Goal: Task Accomplishment & Management: Manage account settings

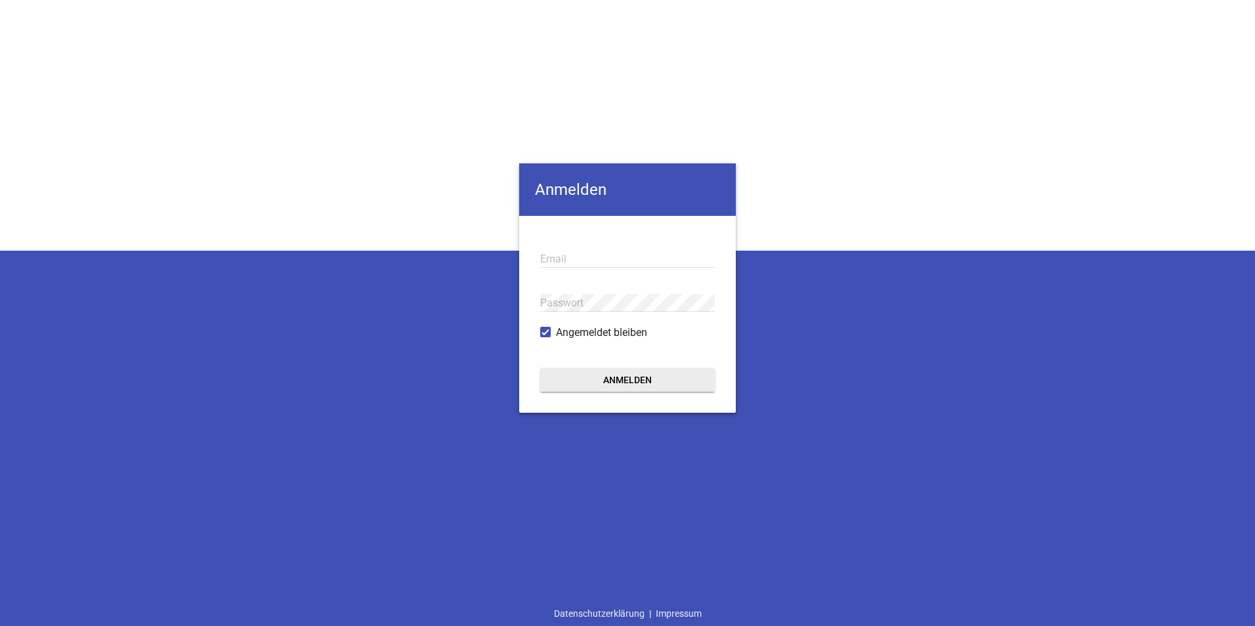
type input "[EMAIL_ADDRESS][DOMAIN_NAME]"
click at [611, 375] on button "Anmelden" at bounding box center [627, 380] width 175 height 24
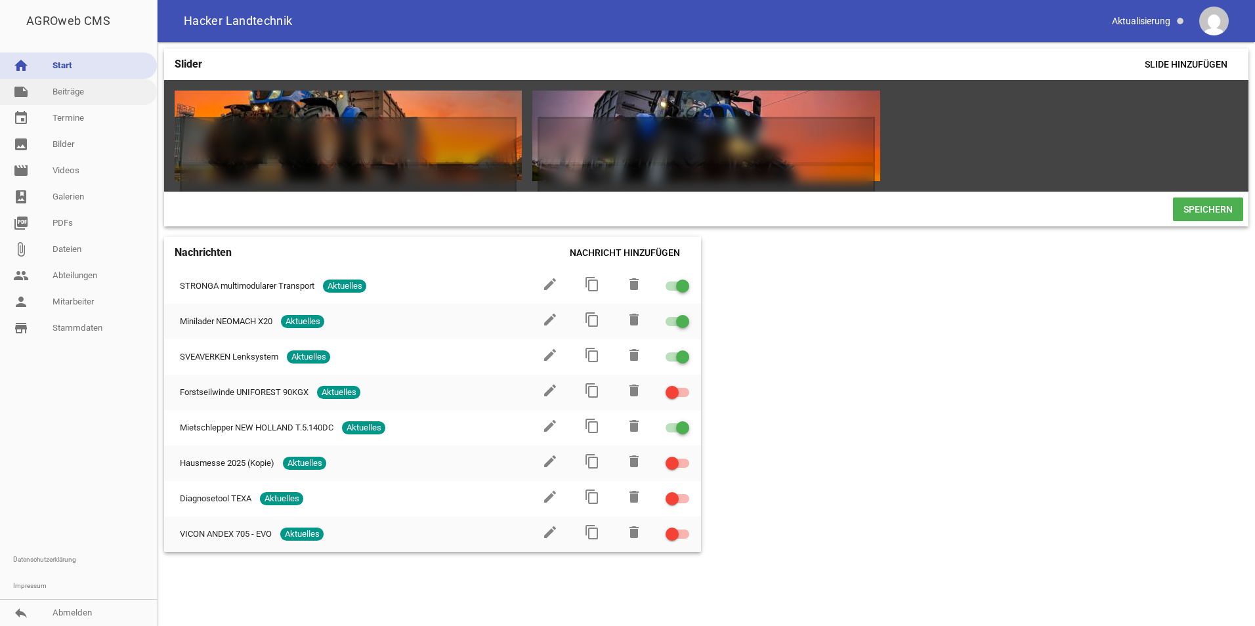
click at [56, 95] on link "note Beiträge" at bounding box center [78, 92] width 157 height 26
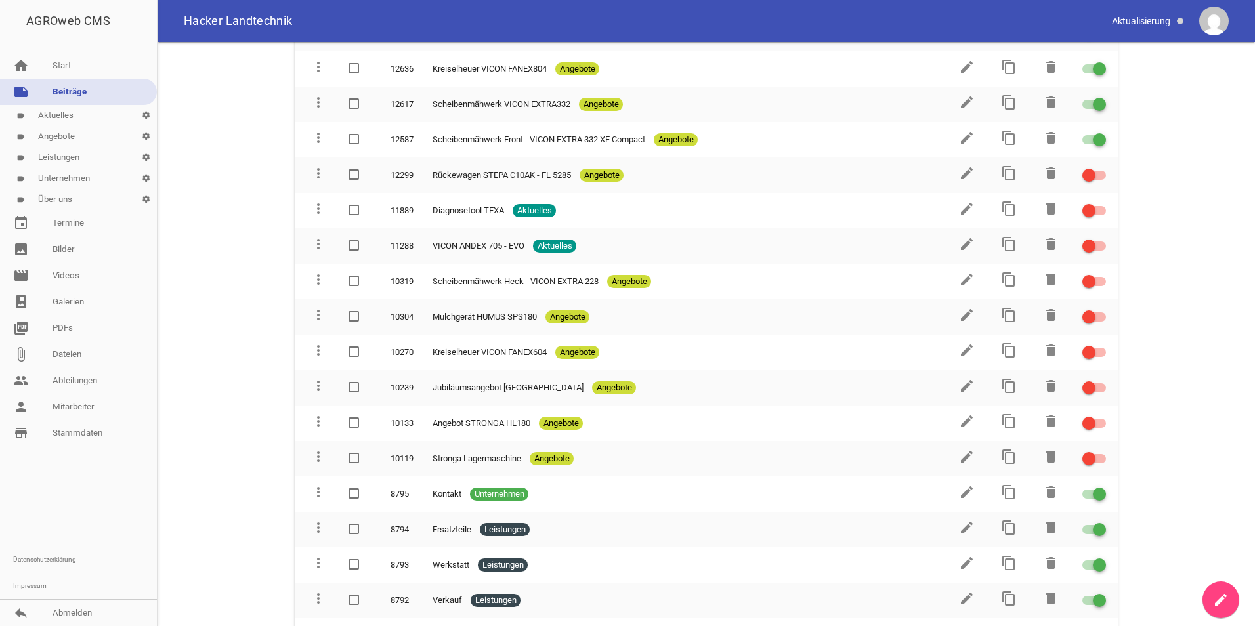
scroll to position [677, 0]
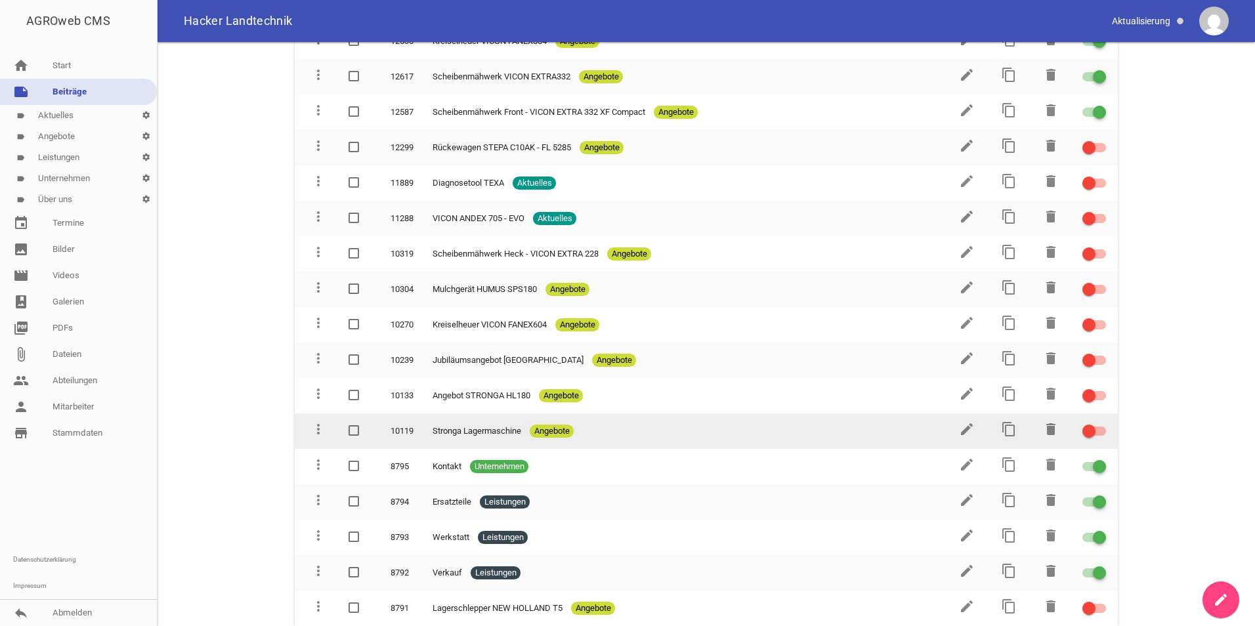
click at [961, 438] on link "edit" at bounding box center [967, 434] width 16 height 10
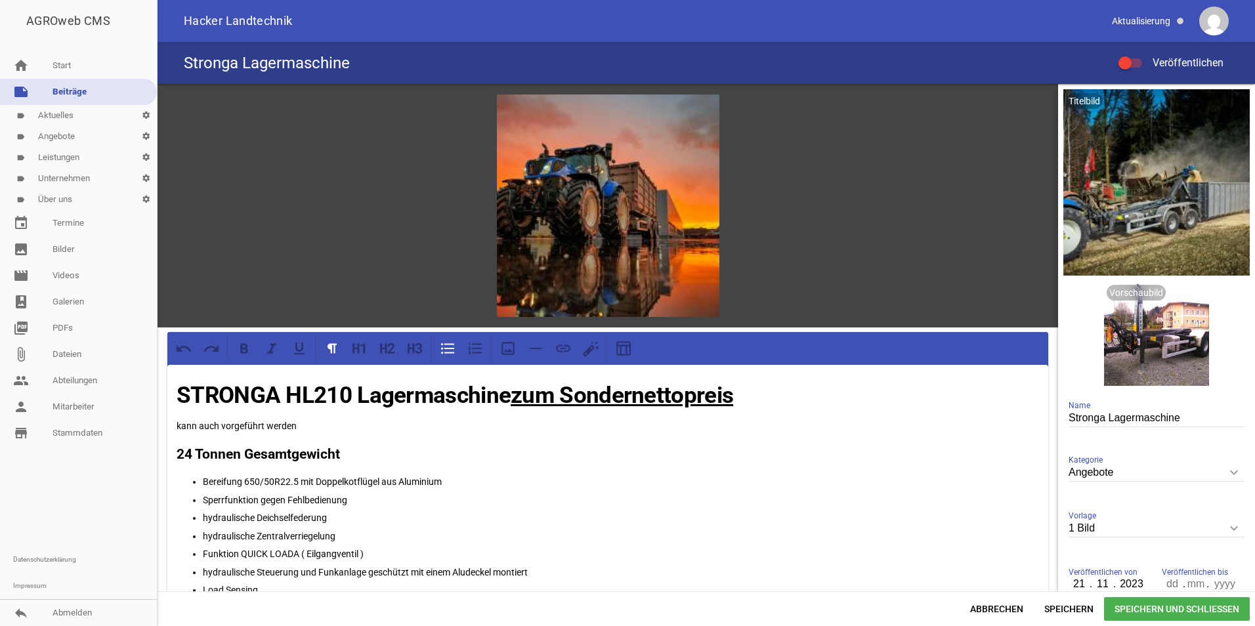
click at [74, 89] on link "note Beiträge" at bounding box center [78, 92] width 157 height 26
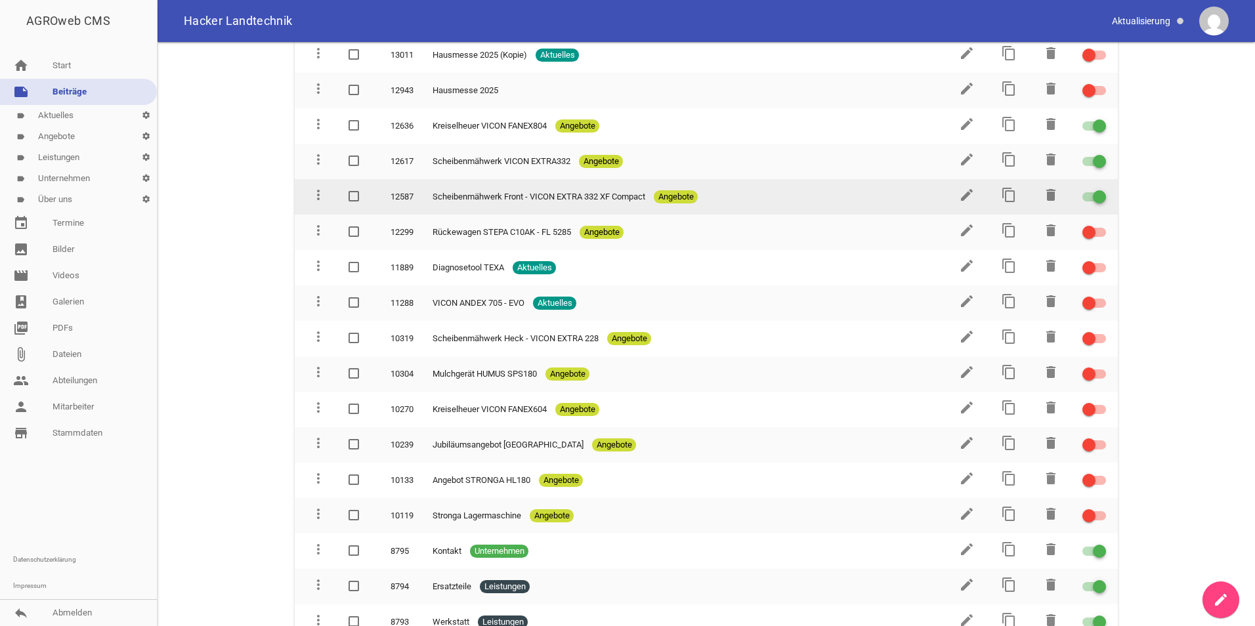
scroll to position [677, 0]
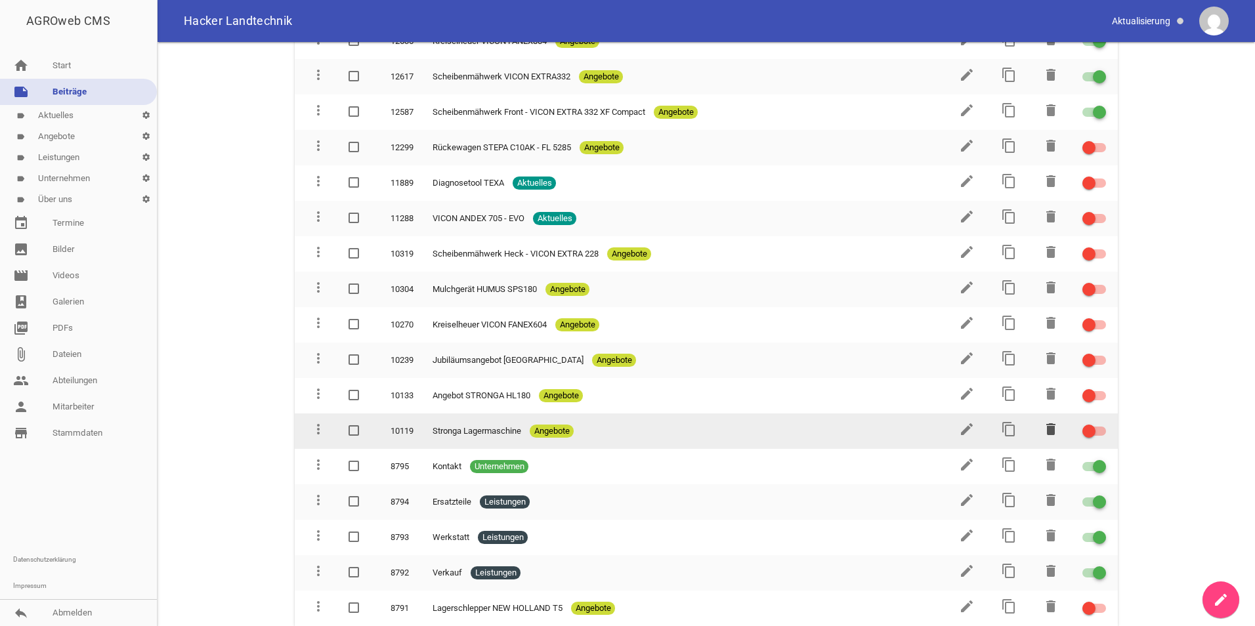
click at [1045, 431] on icon "delete" at bounding box center [1051, 430] width 16 height 16
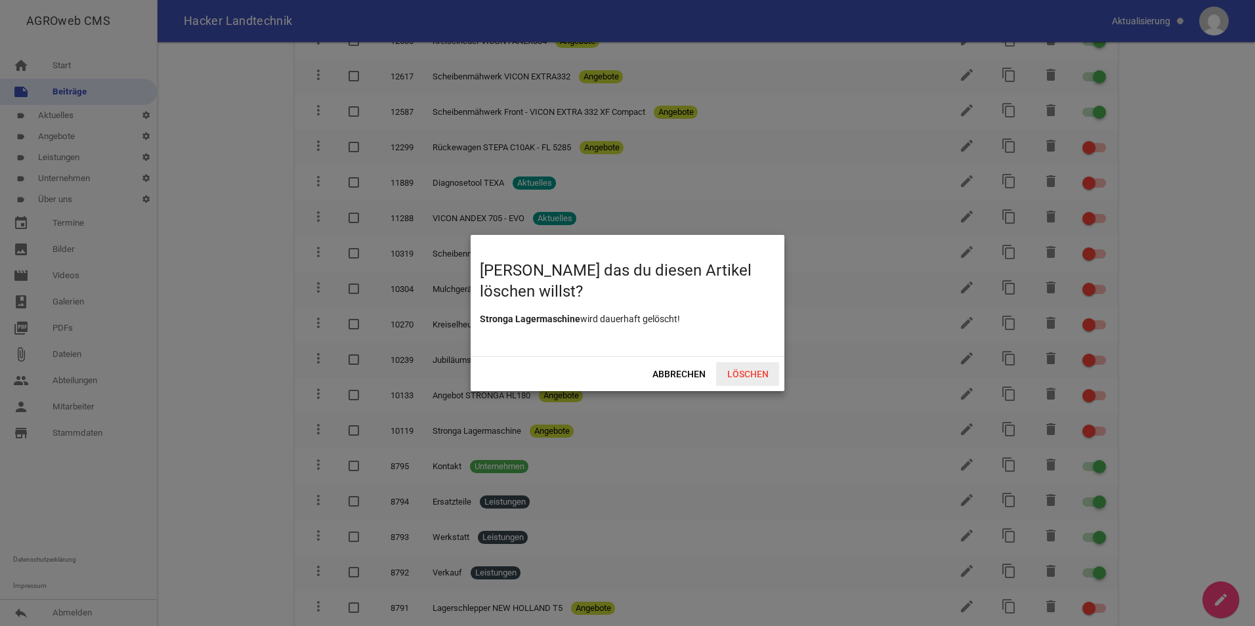
click at [764, 378] on span "Löschen" at bounding box center [747, 374] width 63 height 24
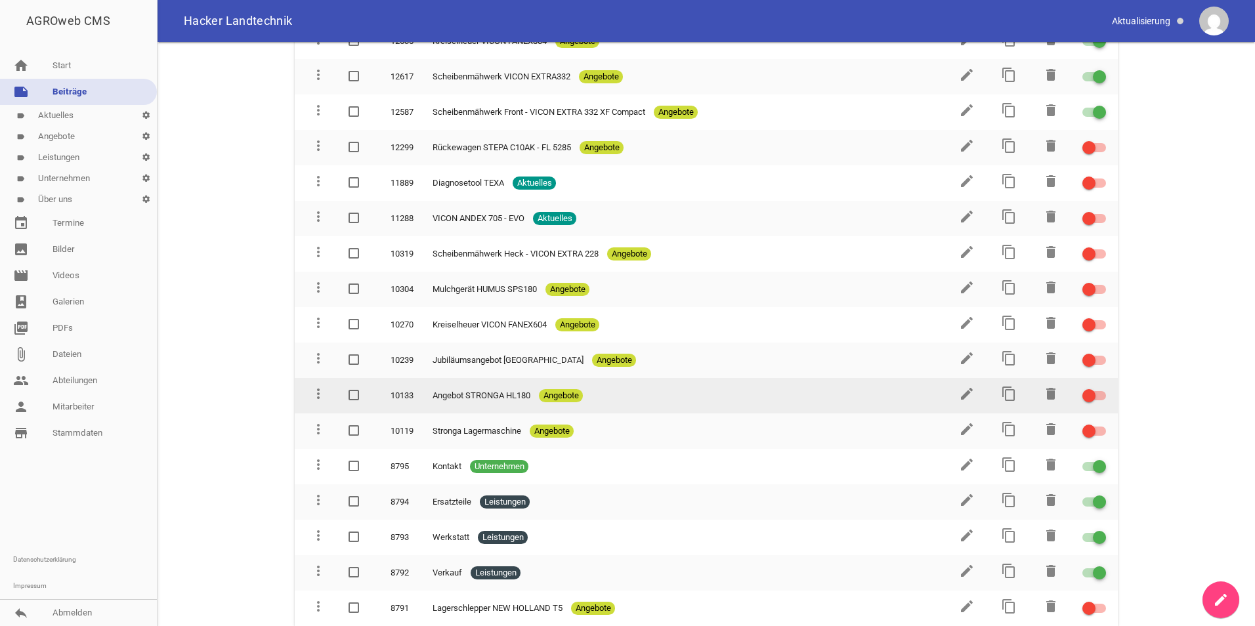
scroll to position [642, 0]
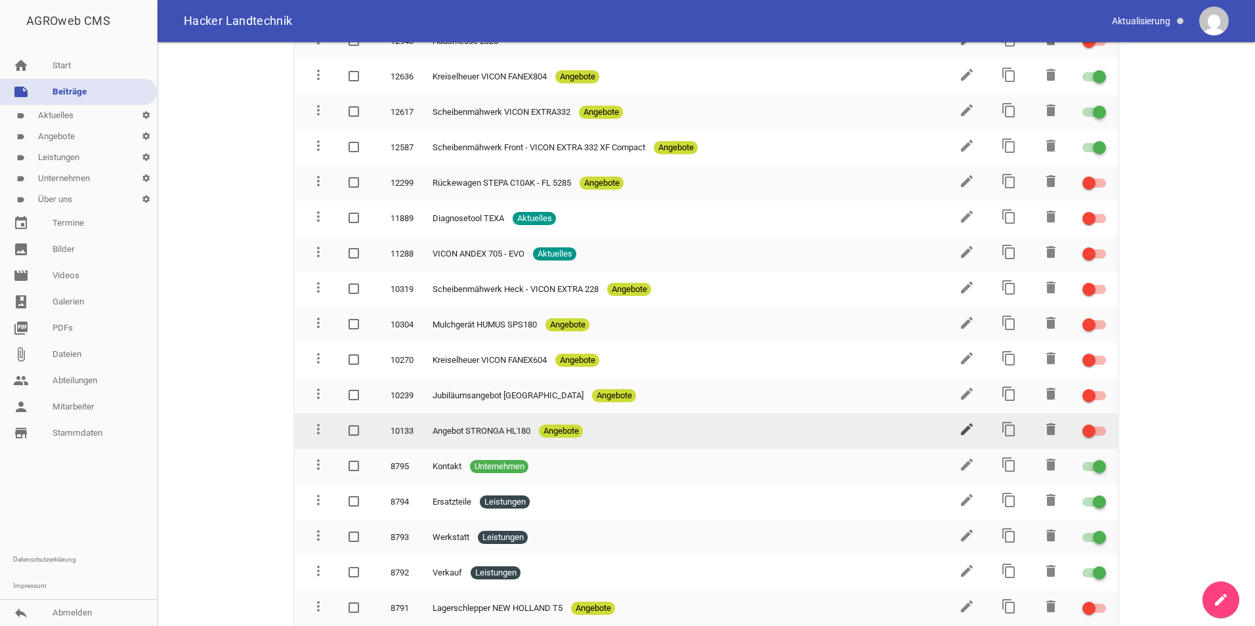
click at [967, 431] on icon "edit" at bounding box center [967, 430] width 16 height 16
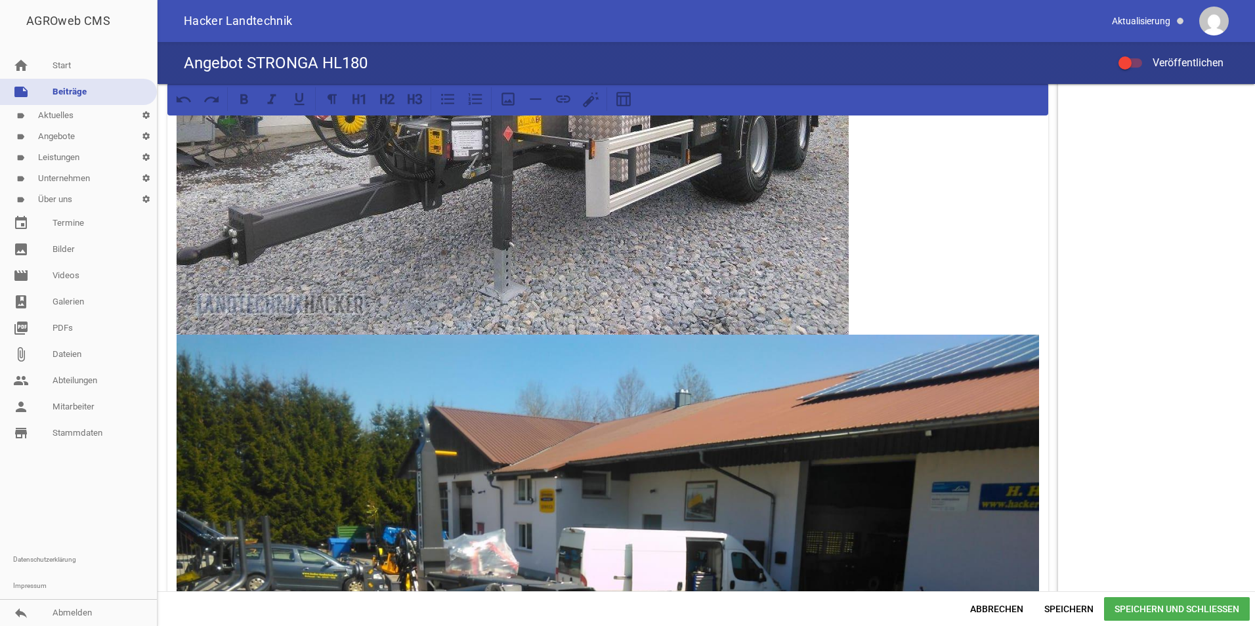
scroll to position [700, 0]
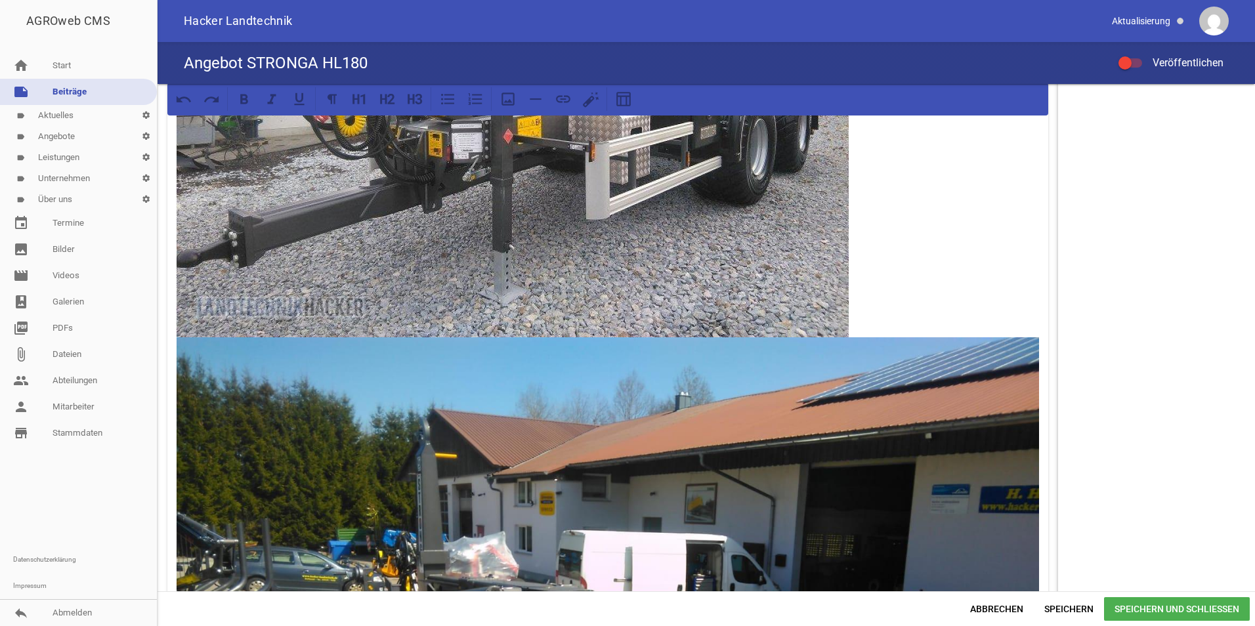
click at [75, 84] on link "note Beiträge" at bounding box center [78, 92] width 157 height 26
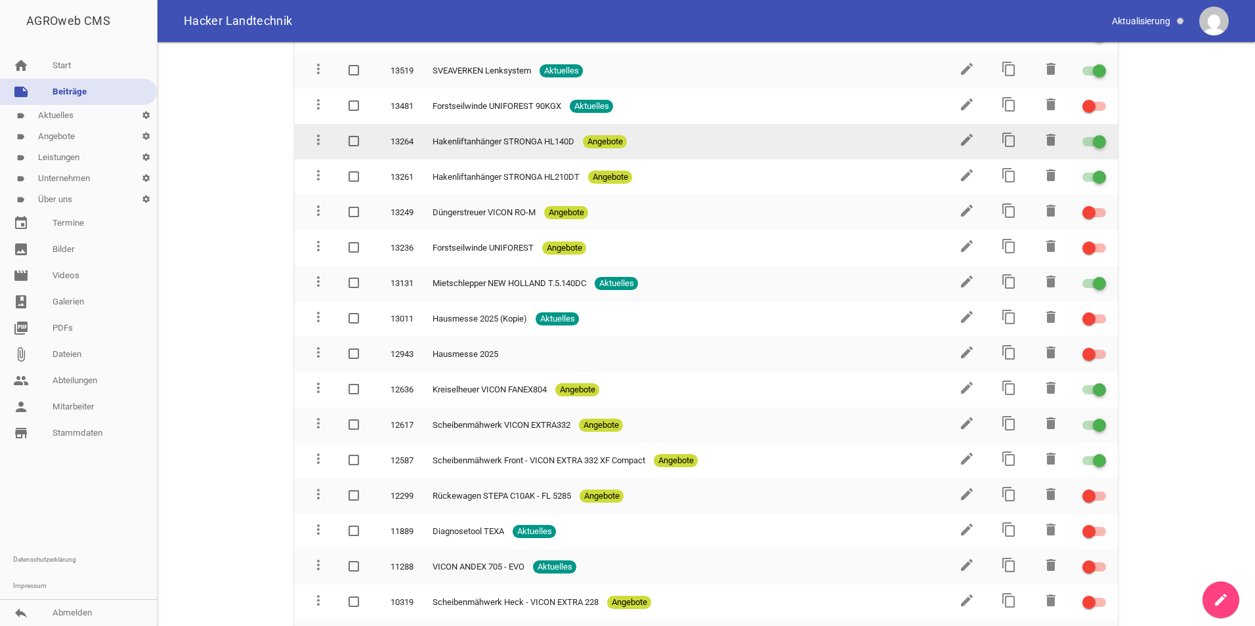
scroll to position [642, 0]
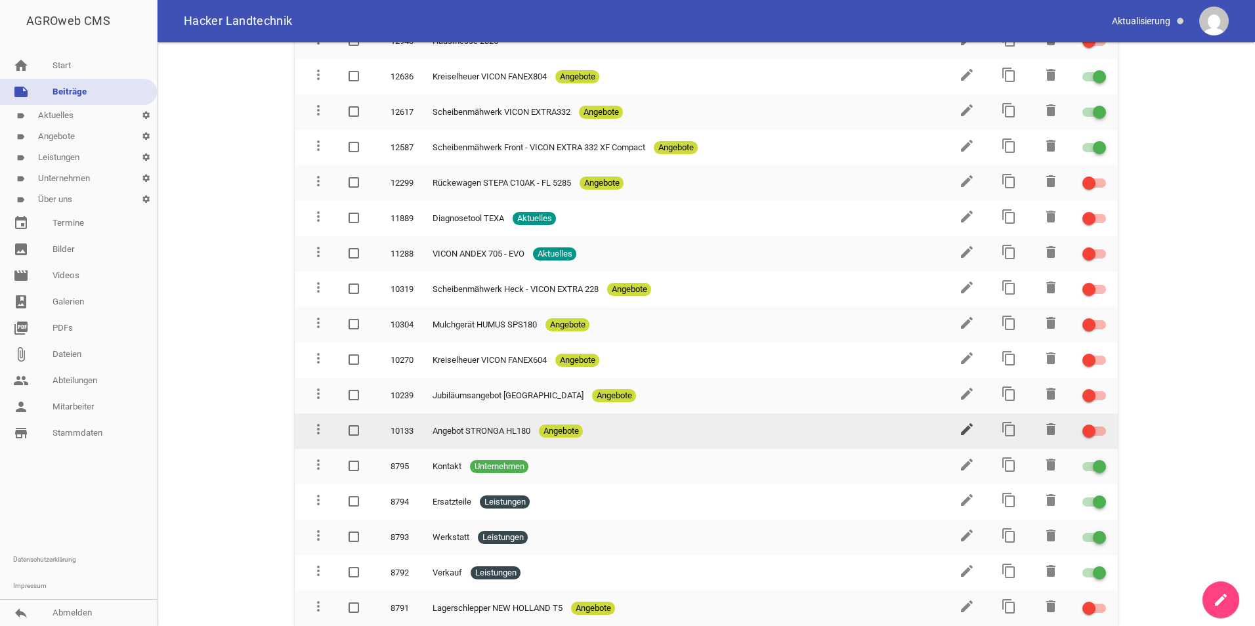
click at [959, 428] on icon "edit" at bounding box center [967, 430] width 16 height 16
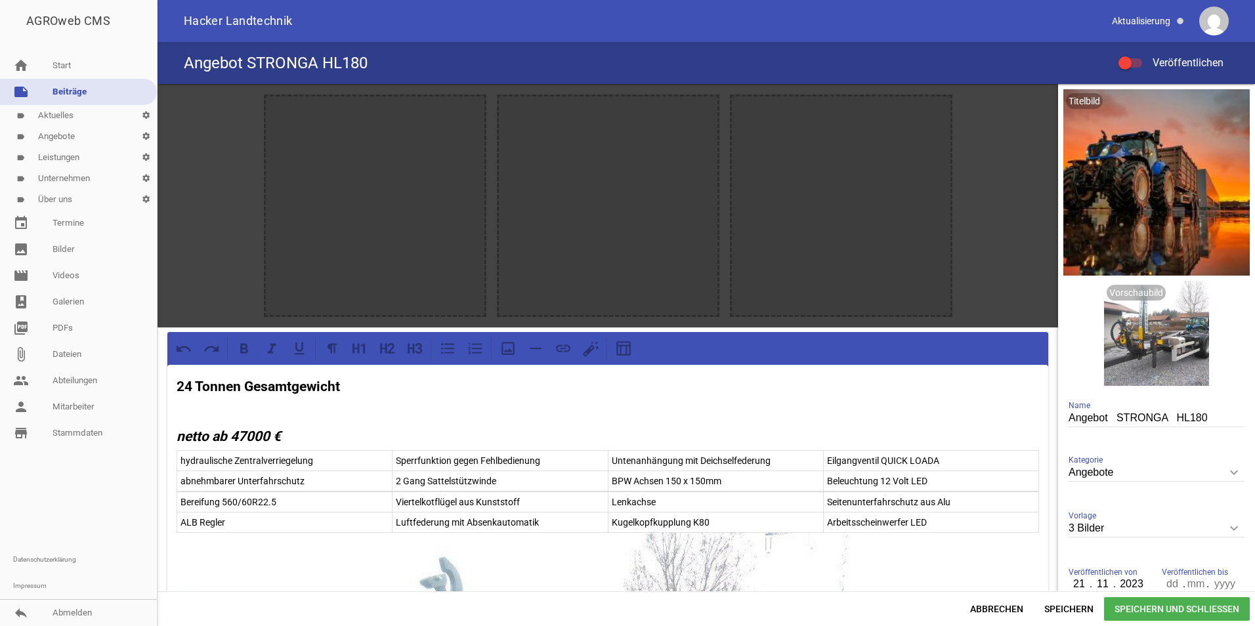
click at [70, 91] on link "note Beiträge" at bounding box center [78, 92] width 157 height 26
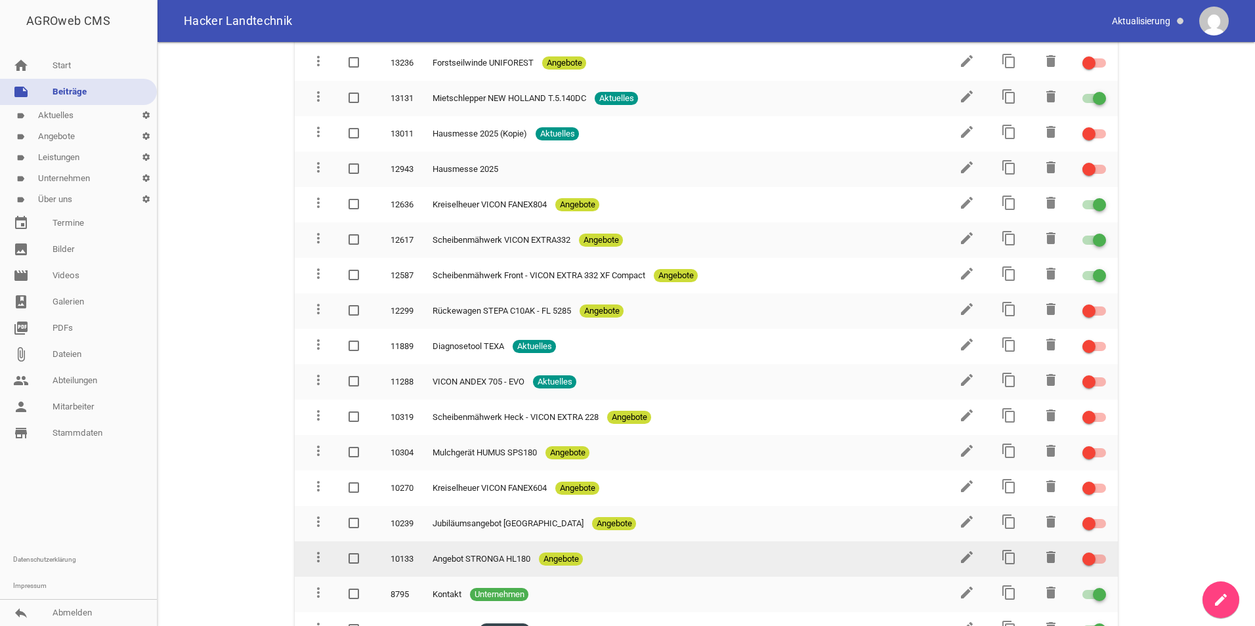
scroll to position [510, 0]
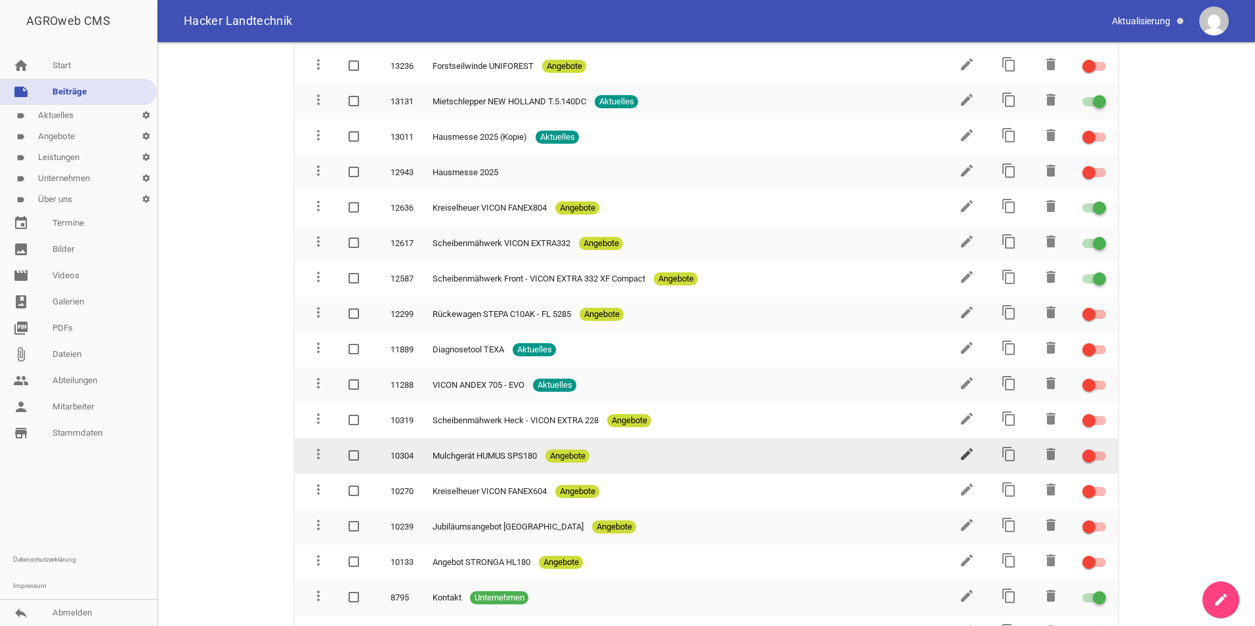
click at [965, 455] on icon "edit" at bounding box center [967, 454] width 16 height 16
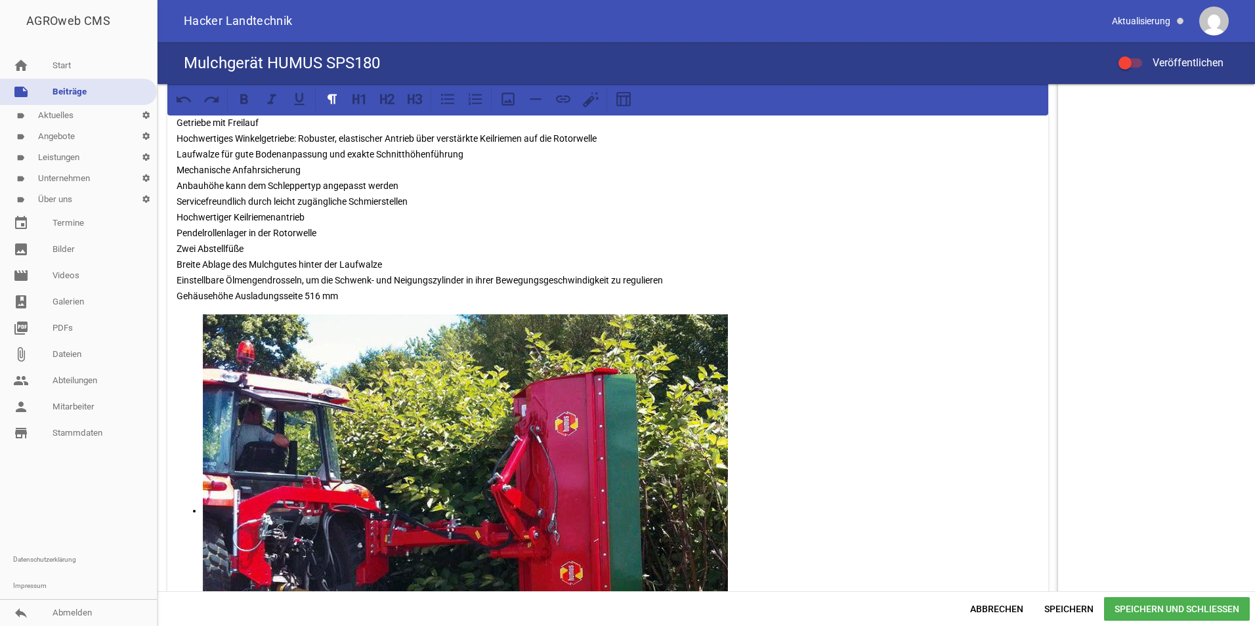
scroll to position [328, 0]
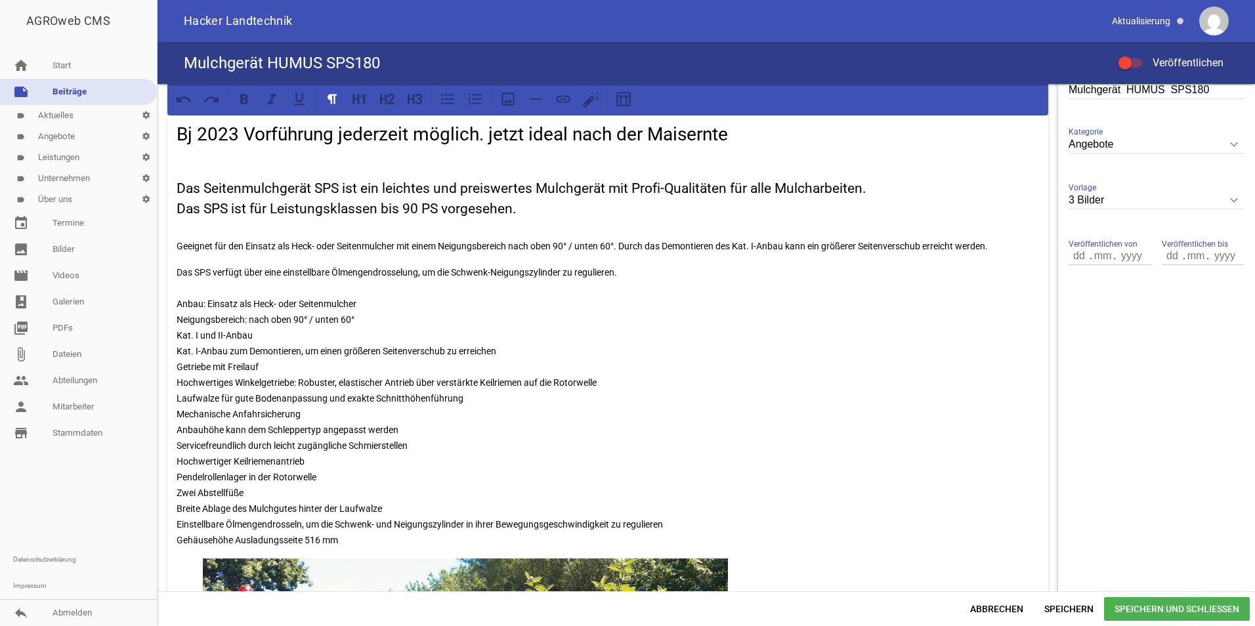
click at [42, 97] on link "note Beiträge" at bounding box center [78, 92] width 157 height 26
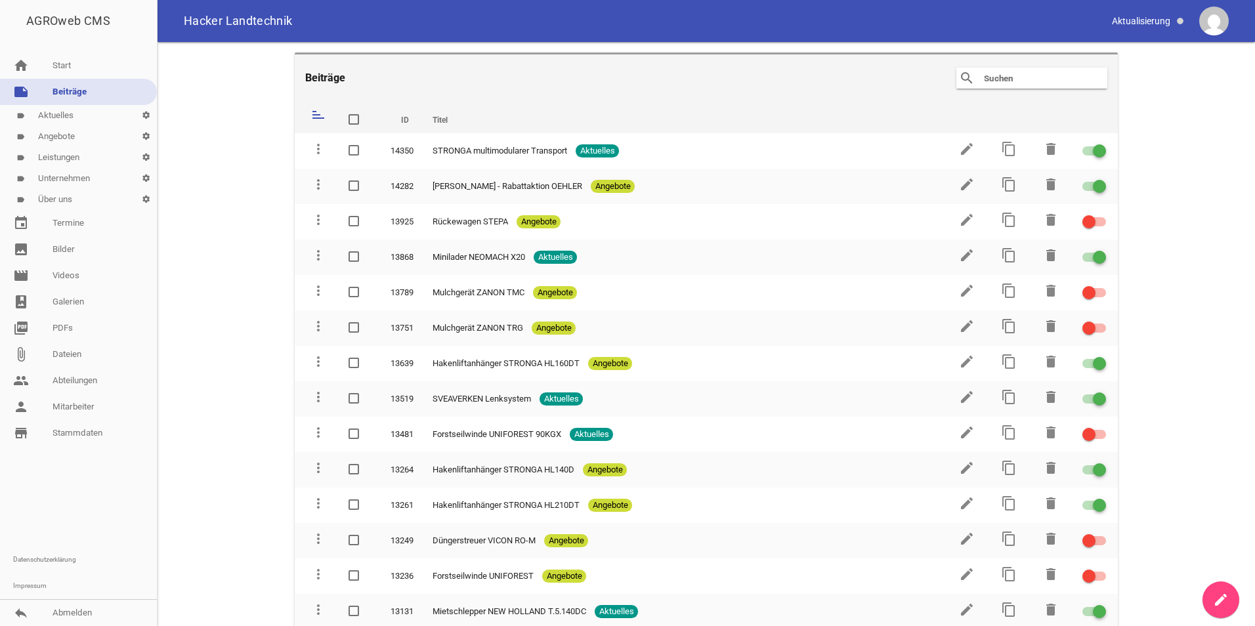
click at [991, 77] on input "text" at bounding box center [1035, 78] width 105 height 16
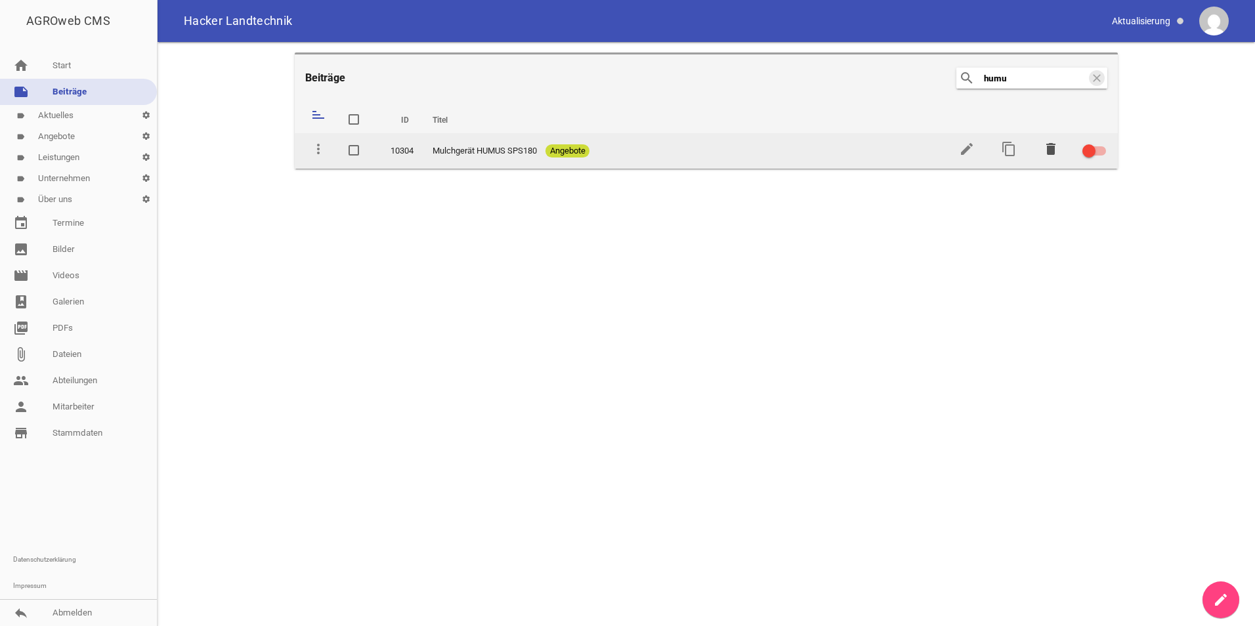
type input "humu"
click at [1058, 146] on icon "delete" at bounding box center [1051, 149] width 16 height 16
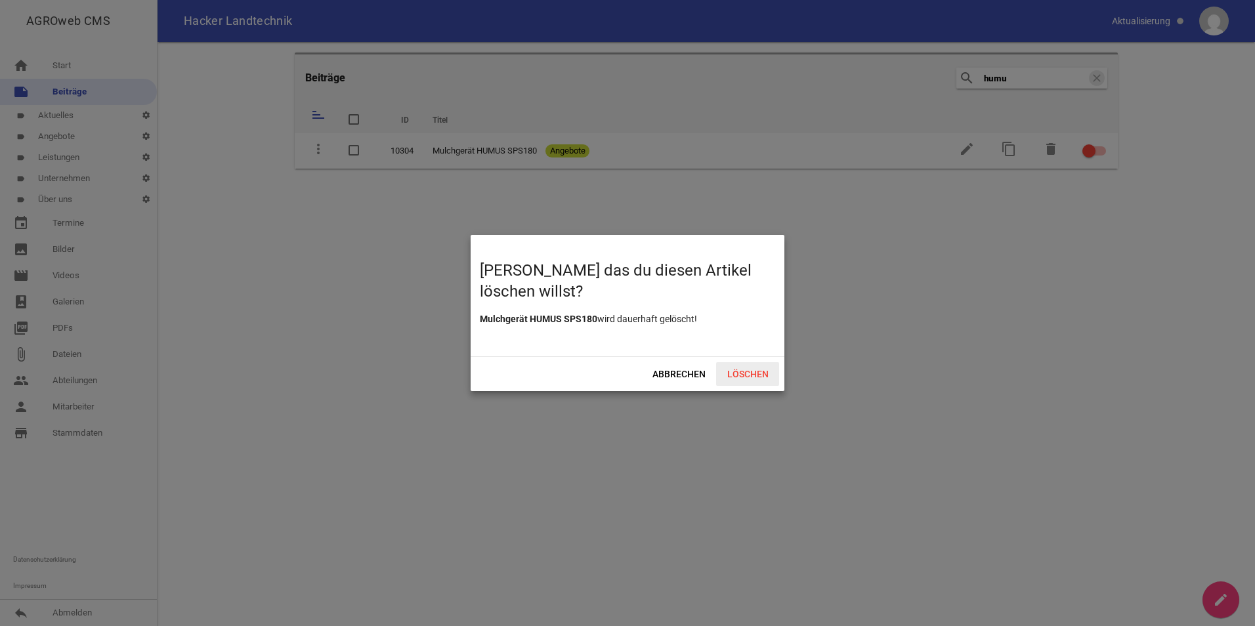
click at [741, 374] on span "Löschen" at bounding box center [747, 374] width 63 height 24
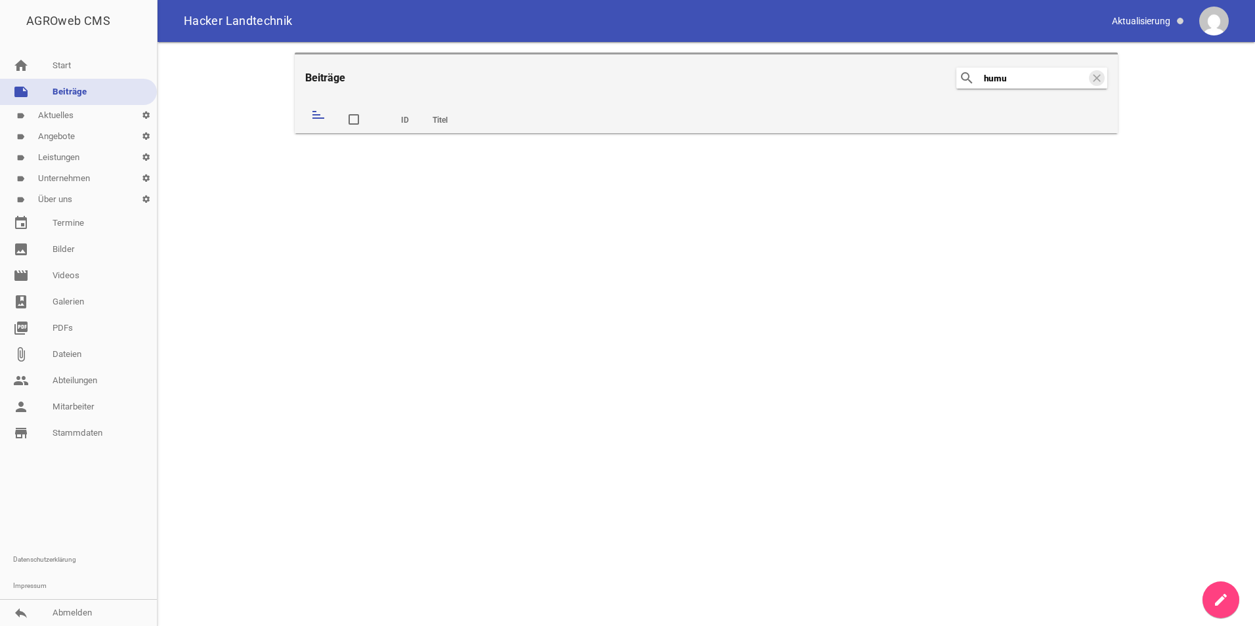
click at [106, 98] on link "note Beiträge" at bounding box center [78, 92] width 157 height 26
click at [62, 95] on link "note Beiträge" at bounding box center [78, 92] width 157 height 26
click at [69, 107] on link "label Aktuelles settings" at bounding box center [78, 115] width 157 height 21
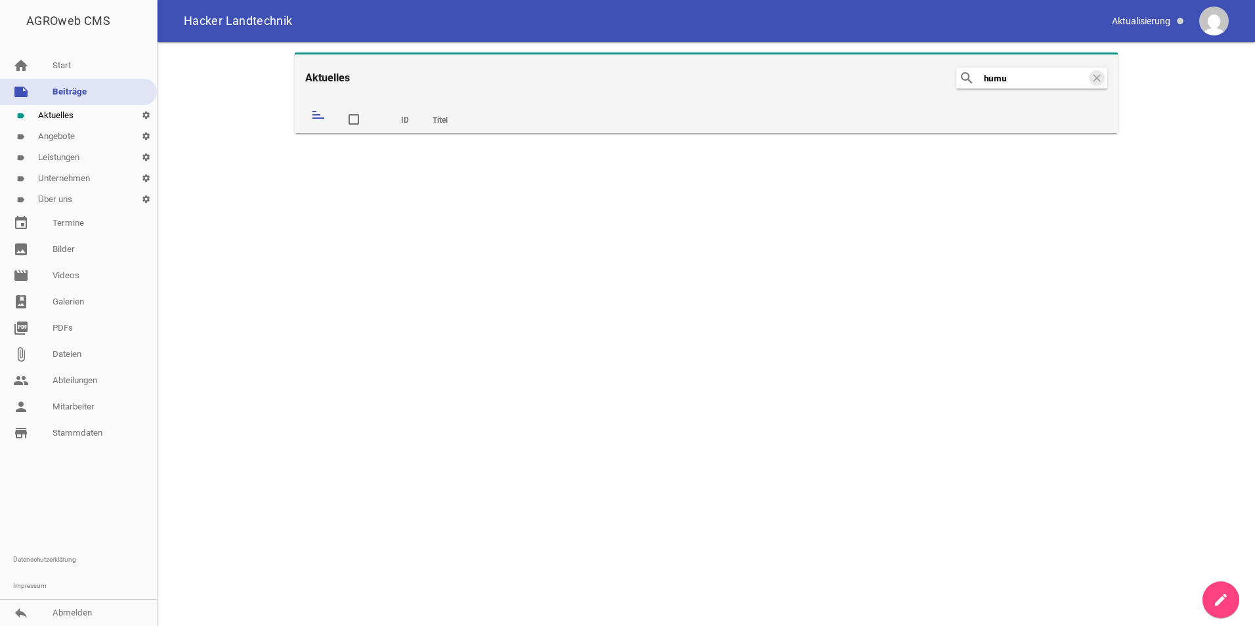
click at [68, 117] on link "label Aktuelles settings" at bounding box center [78, 115] width 157 height 21
click at [51, 87] on link "note Beiträge" at bounding box center [78, 92] width 157 height 26
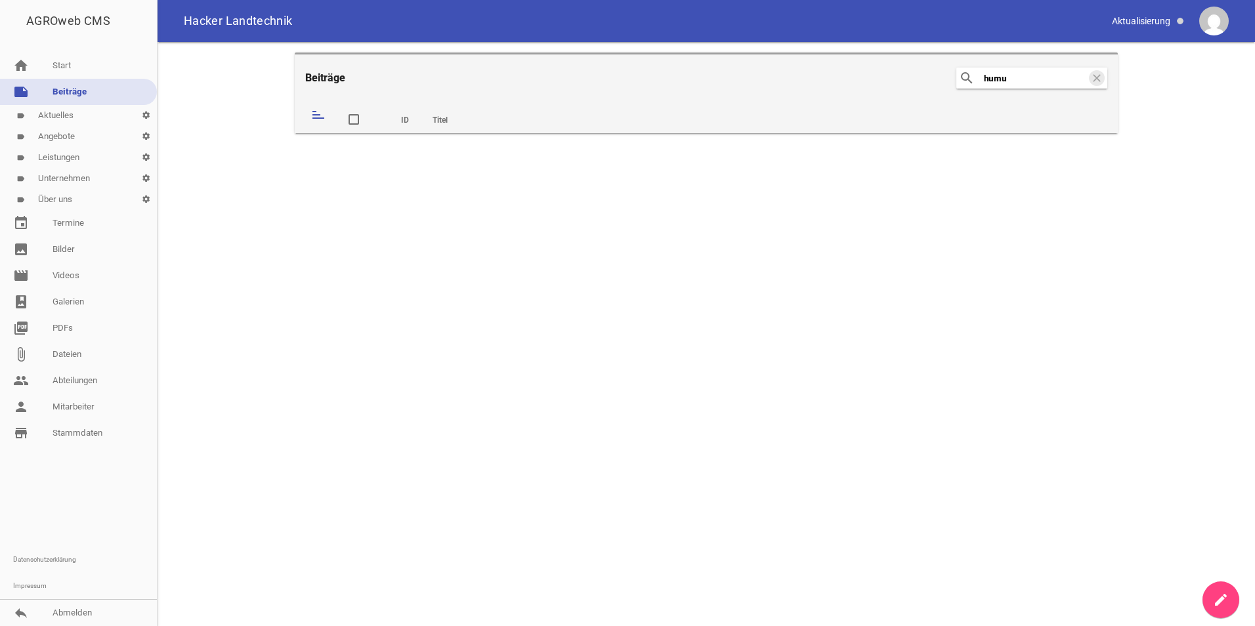
click at [78, 108] on link "label Aktuelles settings" at bounding box center [78, 115] width 157 height 21
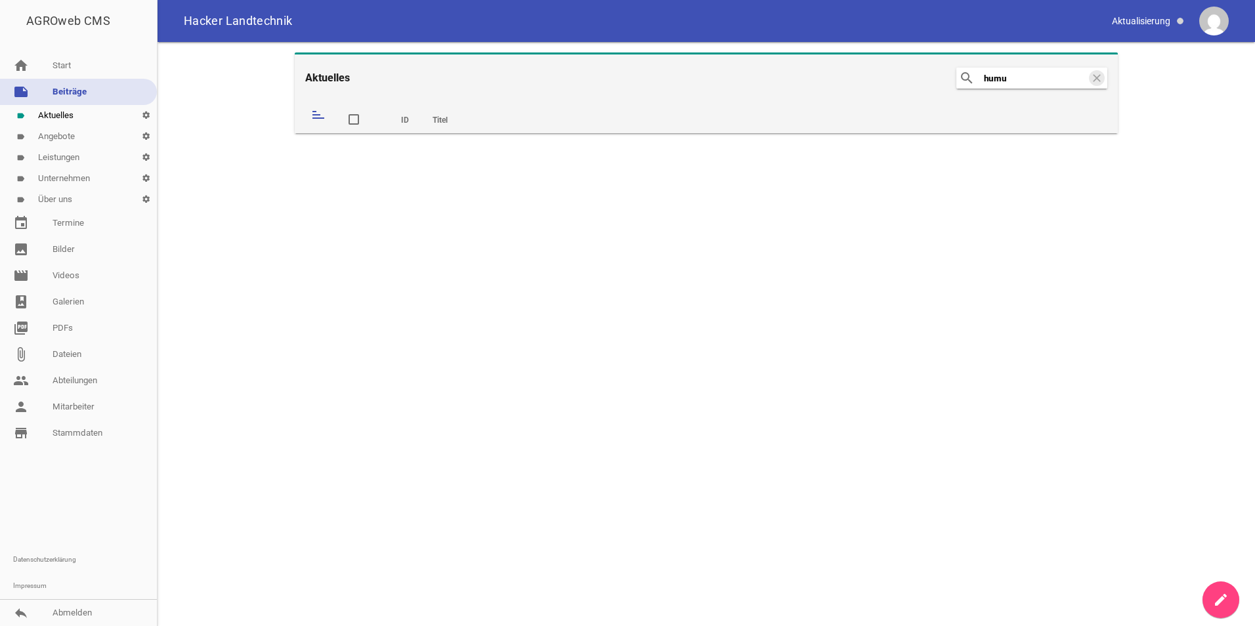
click at [73, 140] on link "label Angebote settings" at bounding box center [78, 136] width 157 height 21
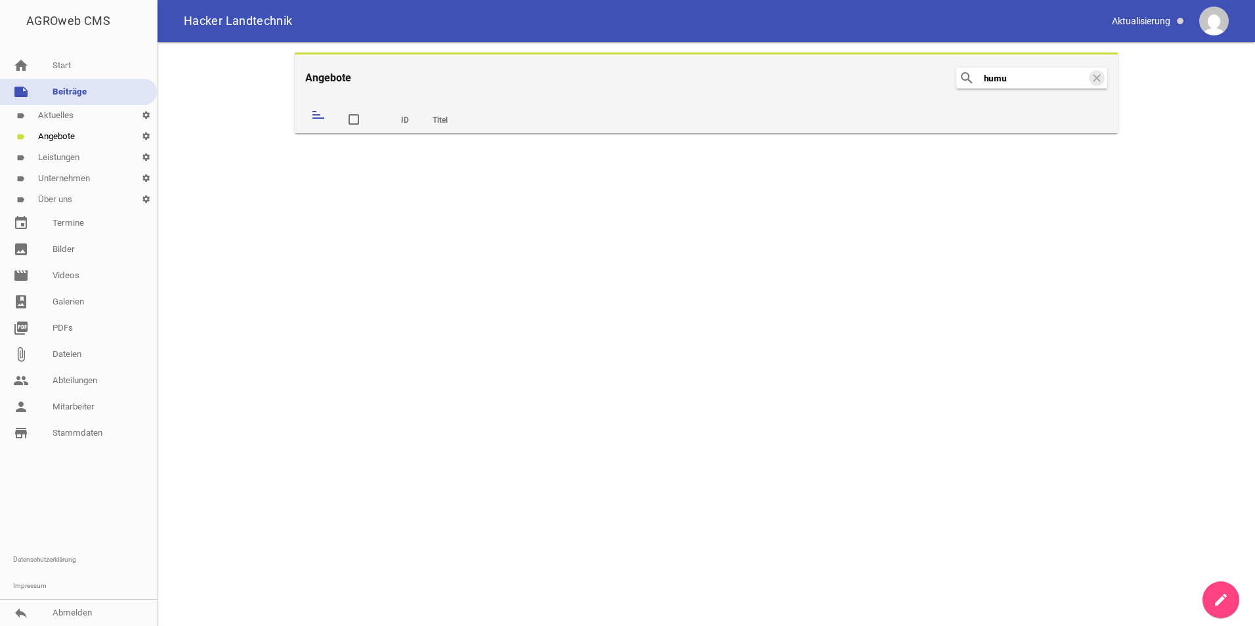
click at [65, 118] on link "label Aktuelles settings" at bounding box center [78, 115] width 157 height 21
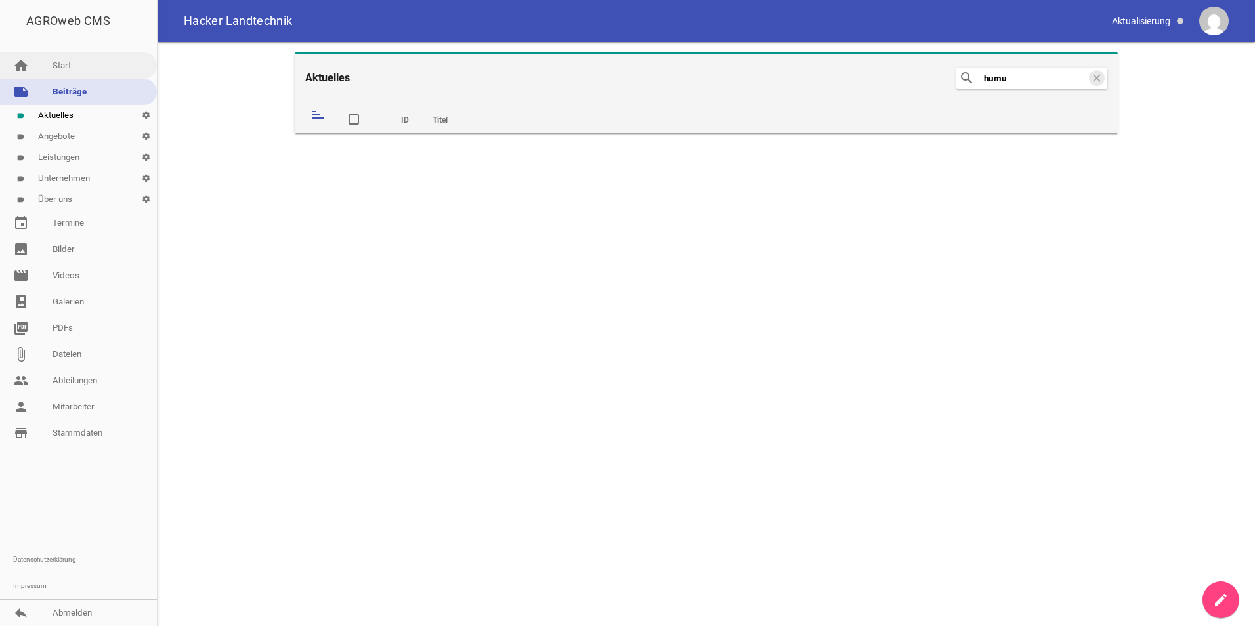
click at [66, 69] on link "home Start" at bounding box center [78, 66] width 157 height 26
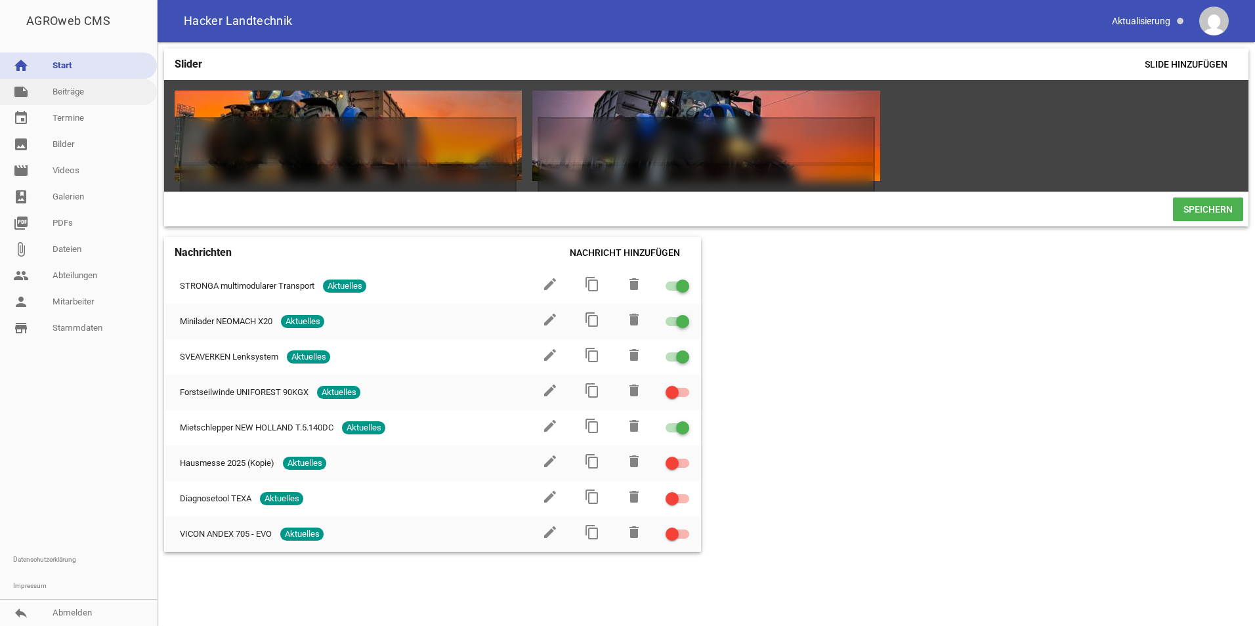
click at [85, 101] on link "note Beiträge" at bounding box center [78, 92] width 157 height 26
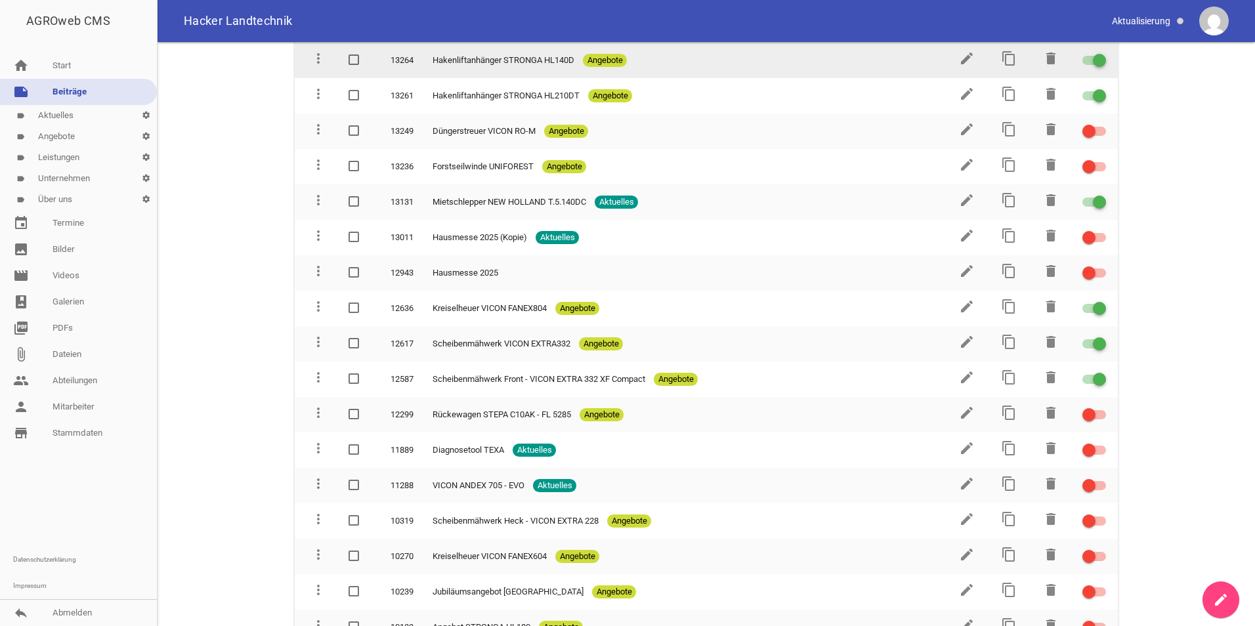
scroll to position [409, 0]
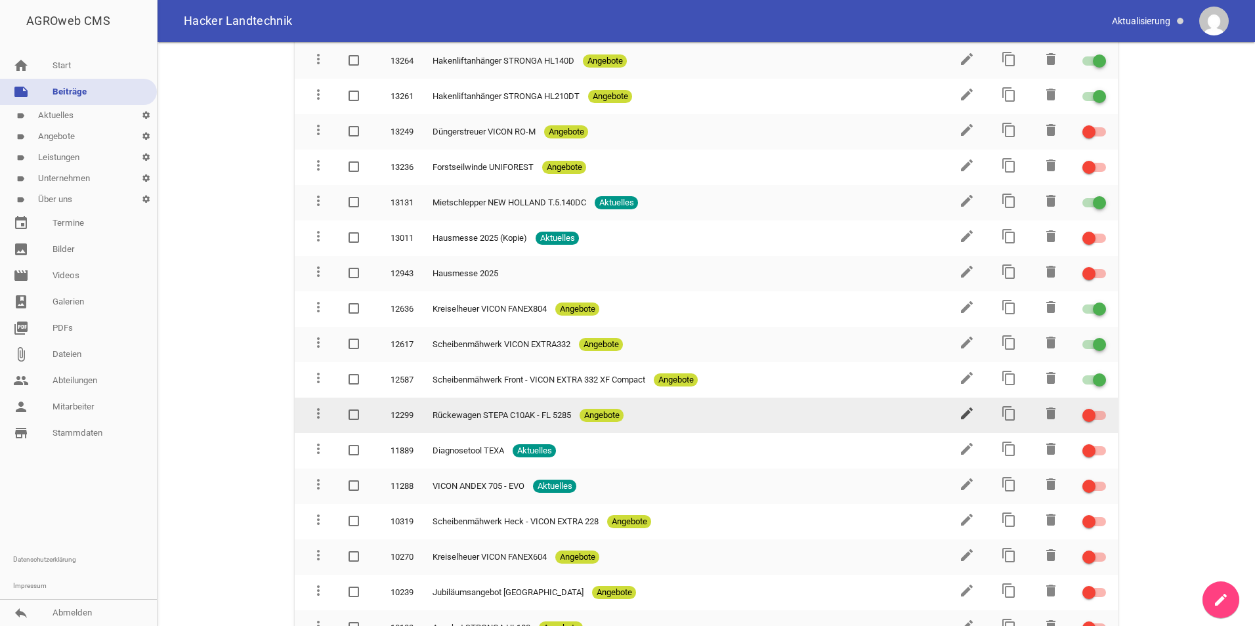
click at [959, 412] on icon "edit" at bounding box center [967, 414] width 16 height 16
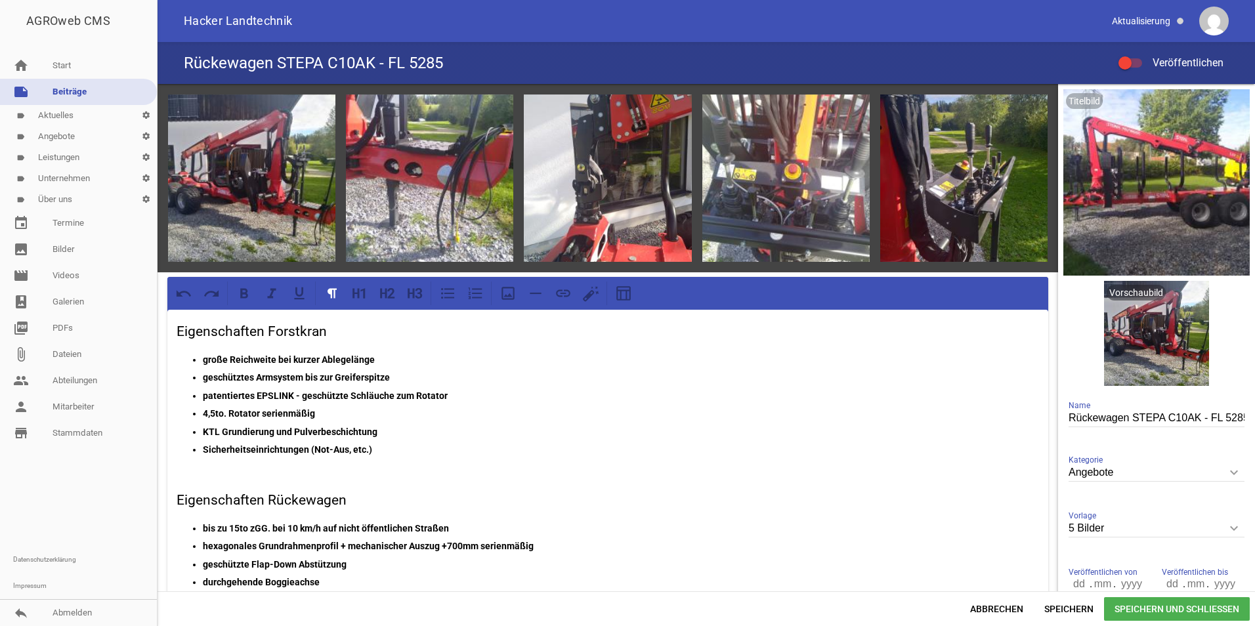
click at [76, 90] on link "note Beiträge" at bounding box center [78, 92] width 157 height 26
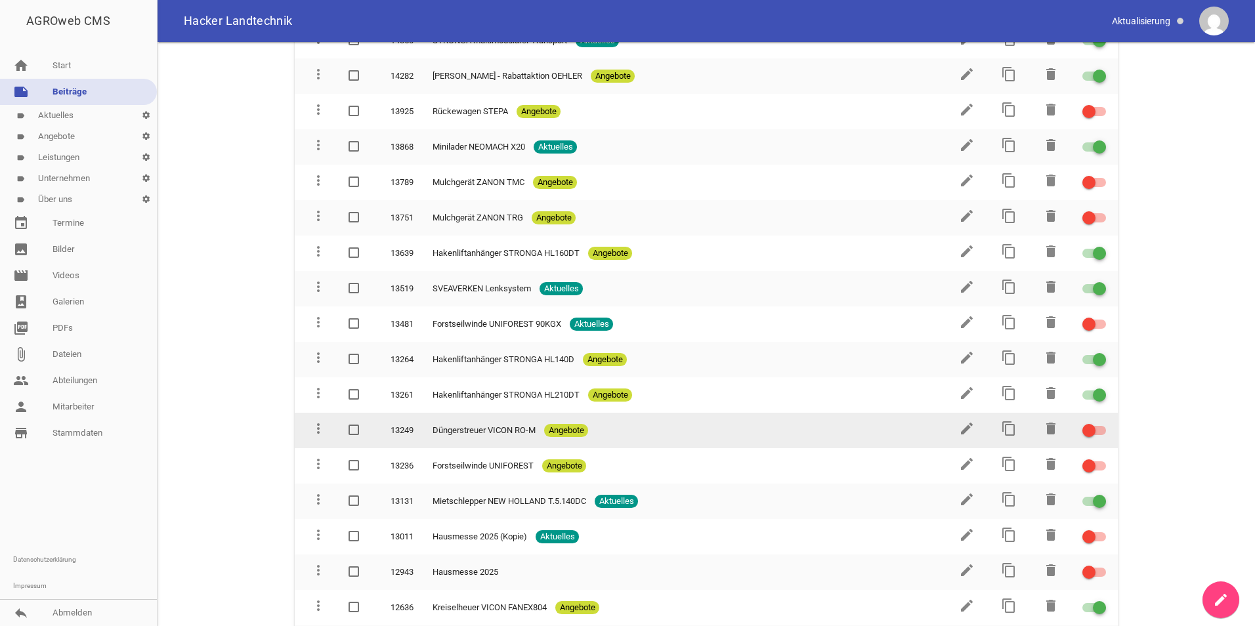
scroll to position [131, 0]
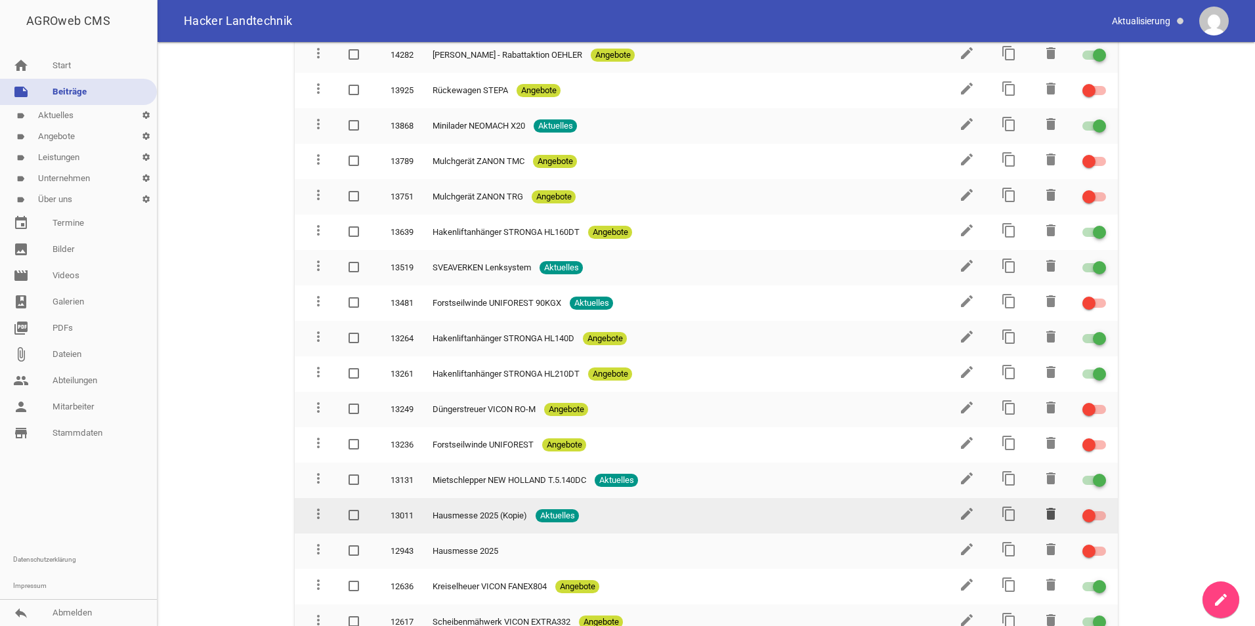
click at [1043, 515] on icon "delete" at bounding box center [1051, 514] width 16 height 16
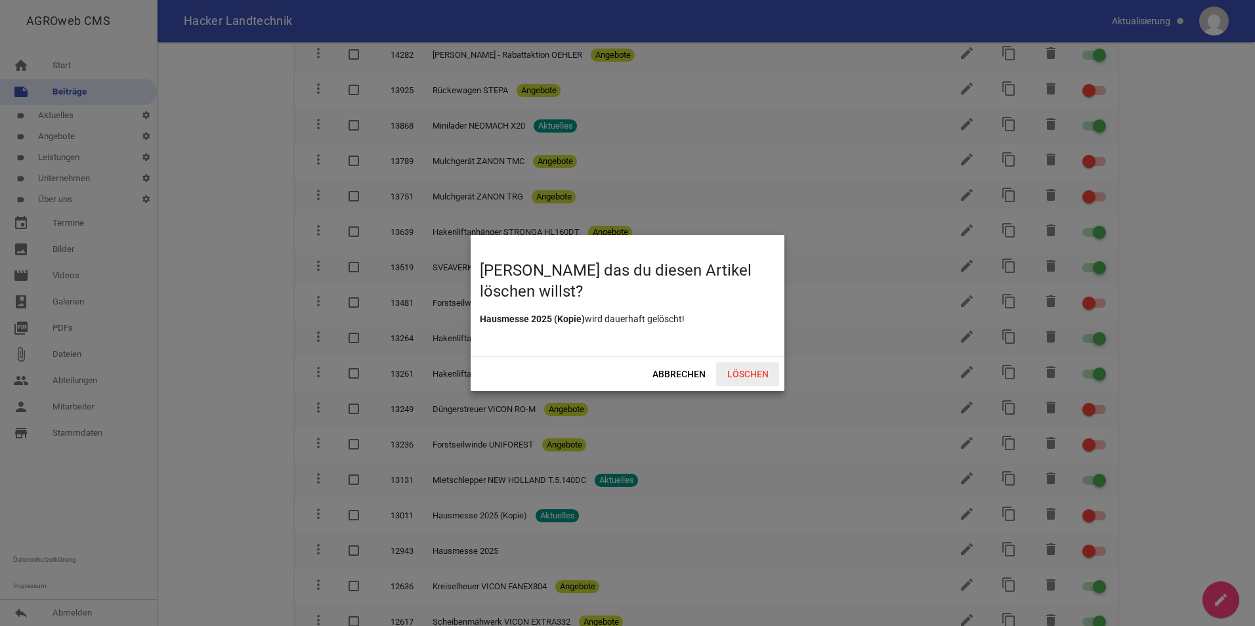
click at [756, 367] on span "Löschen" at bounding box center [747, 374] width 63 height 24
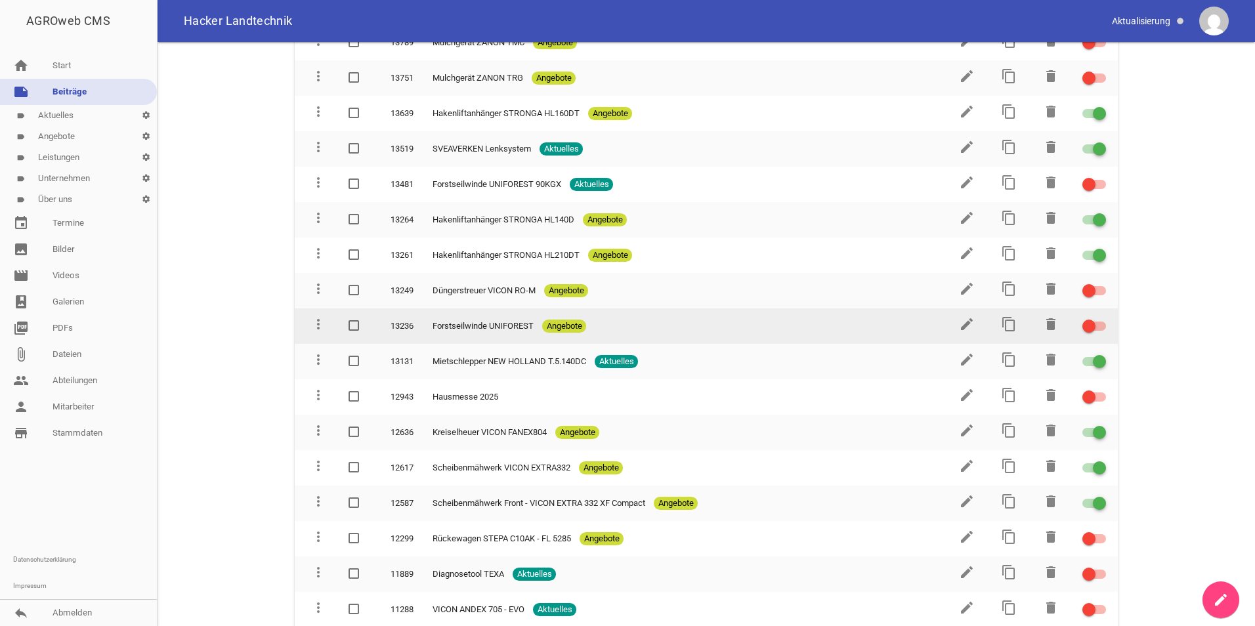
scroll to position [263, 0]
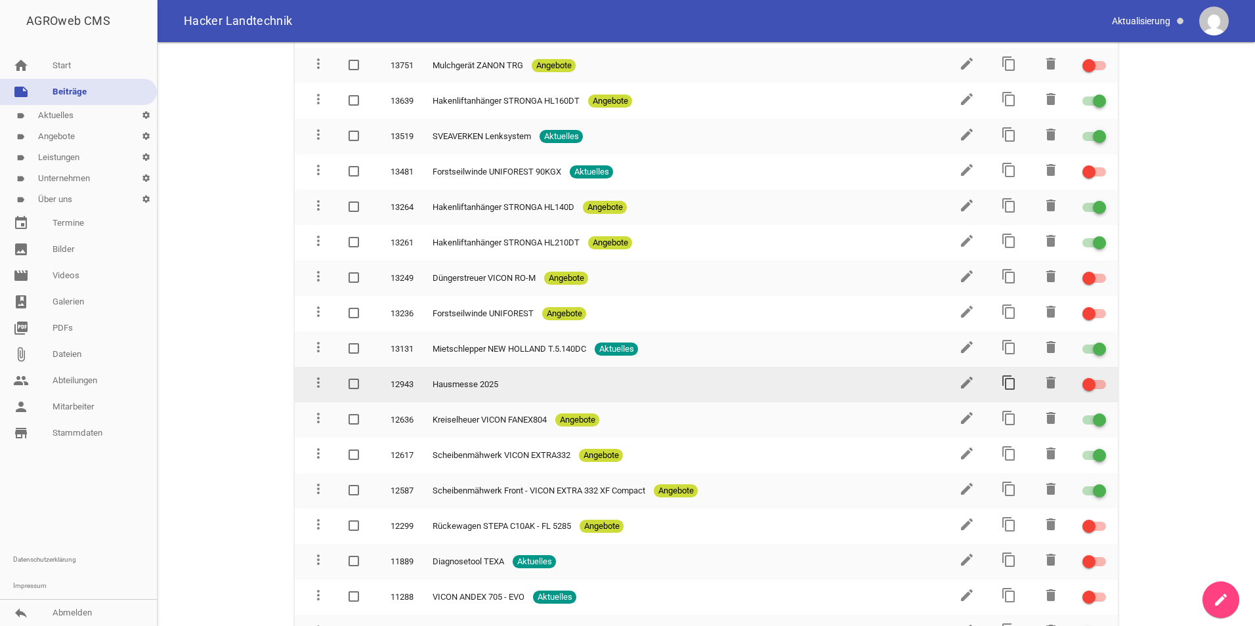
click at [1003, 381] on icon "content_copy" at bounding box center [1009, 383] width 16 height 16
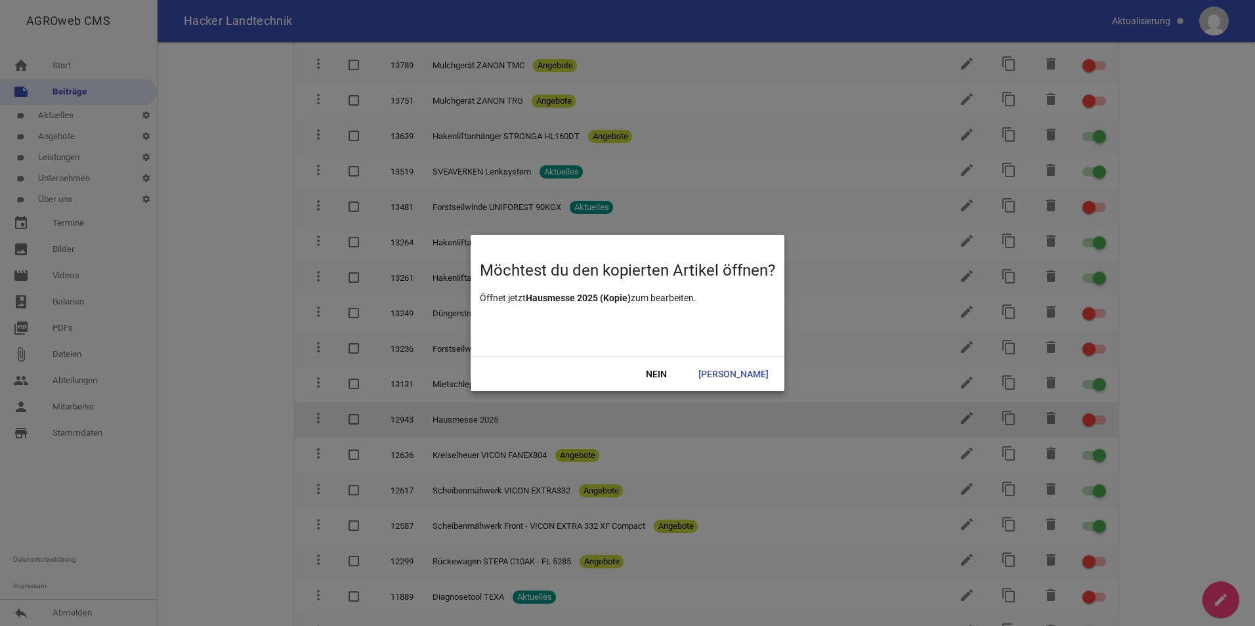
scroll to position [298, 0]
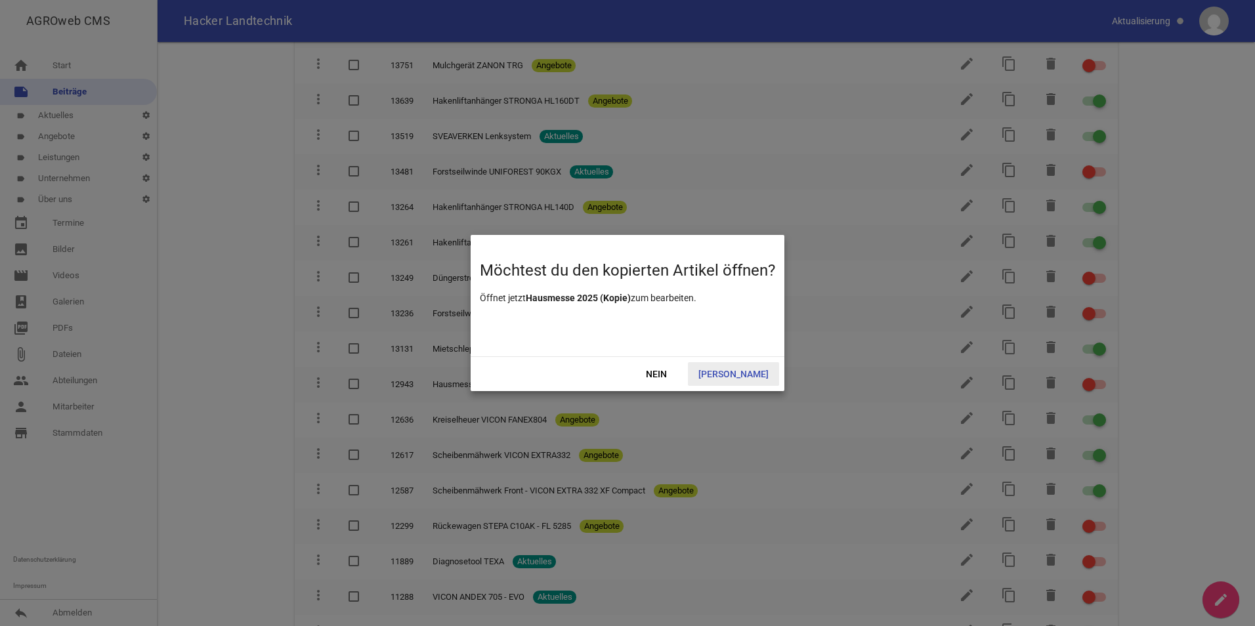
click at [747, 368] on span "[PERSON_NAME]" at bounding box center [733, 374] width 91 height 24
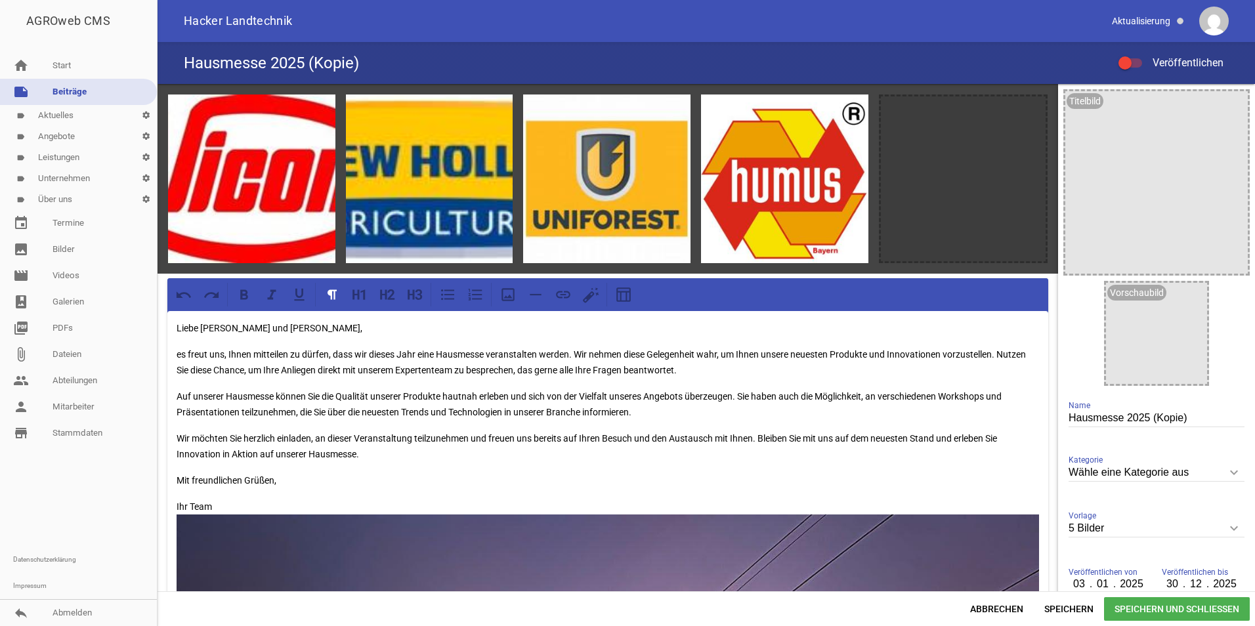
click at [55, 89] on link "note Beiträge" at bounding box center [78, 92] width 157 height 26
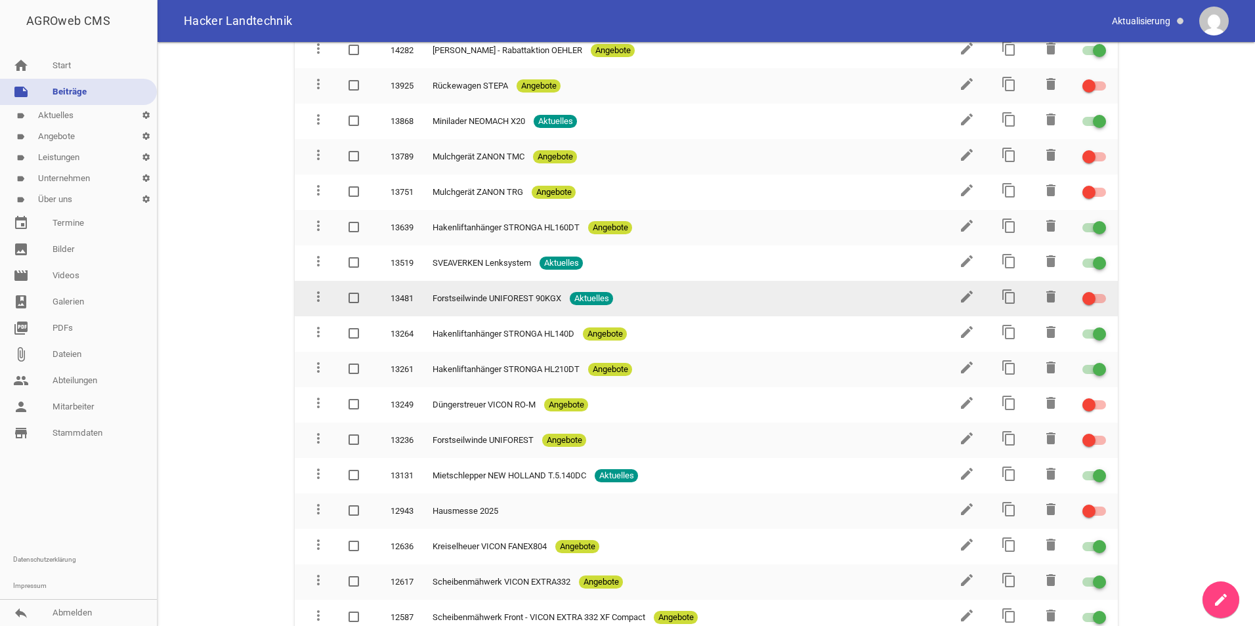
scroll to position [197, 0]
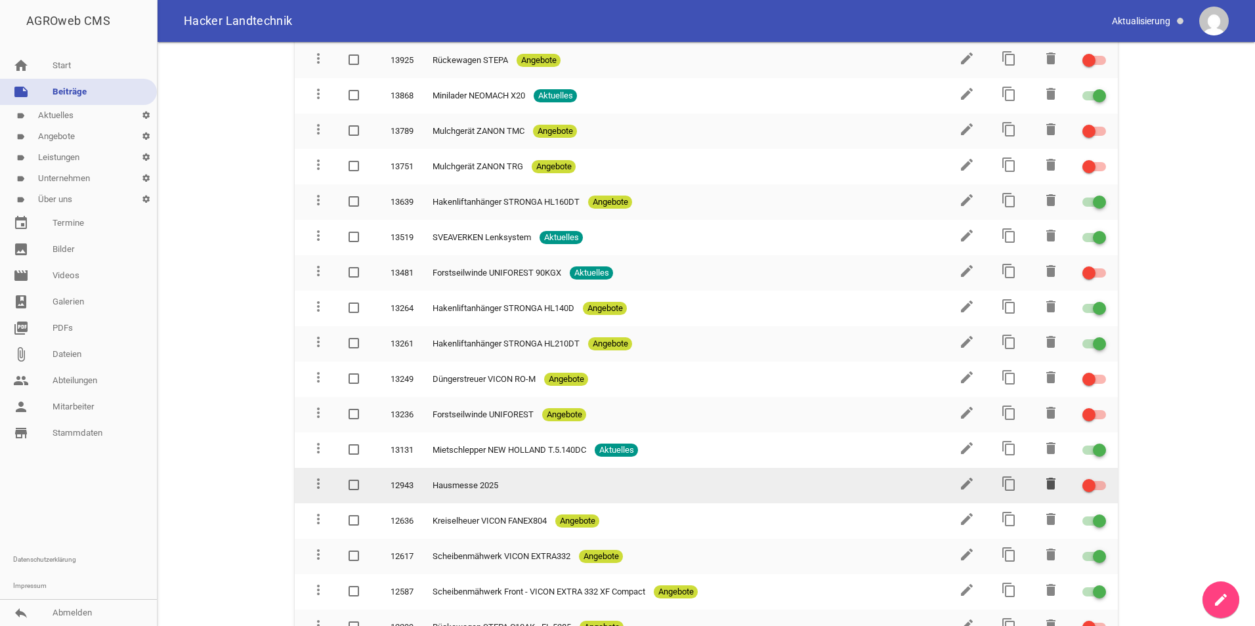
click at [1050, 481] on icon "delete" at bounding box center [1051, 484] width 16 height 16
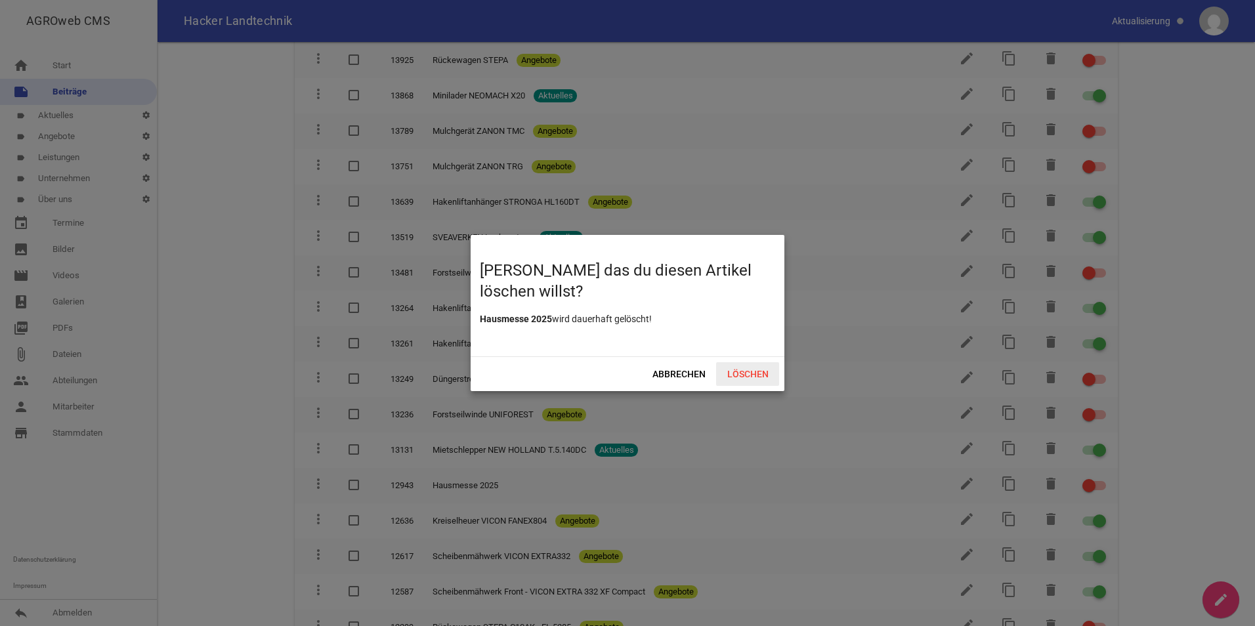
click at [743, 371] on span "Löschen" at bounding box center [747, 374] width 63 height 24
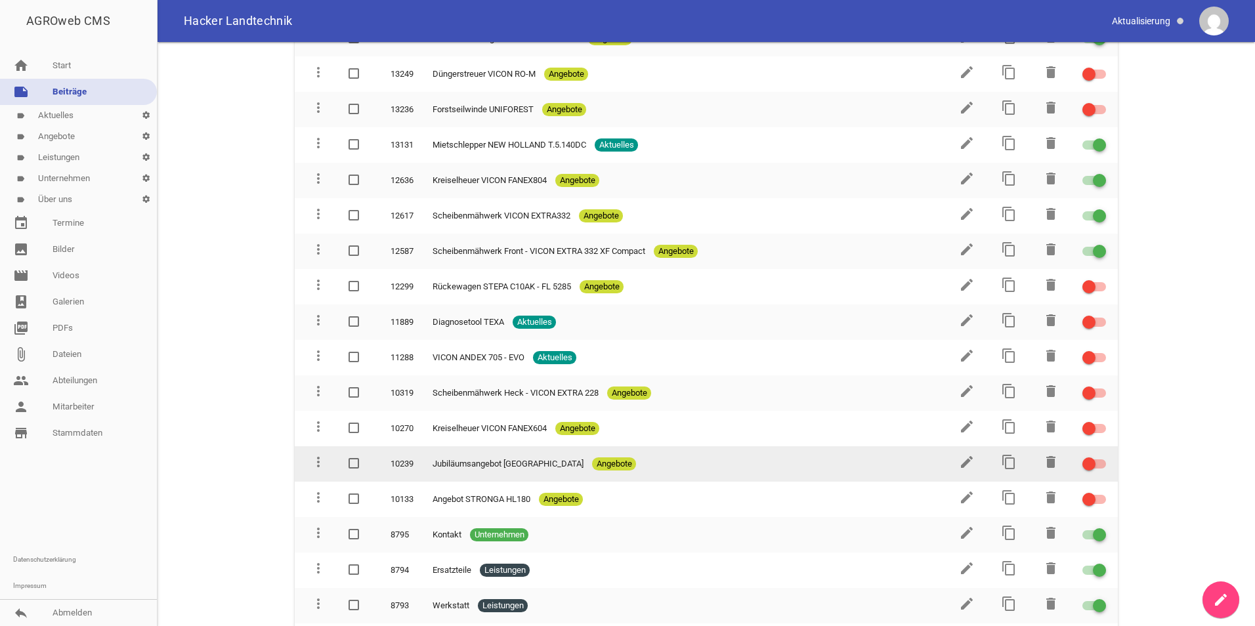
scroll to position [525, 0]
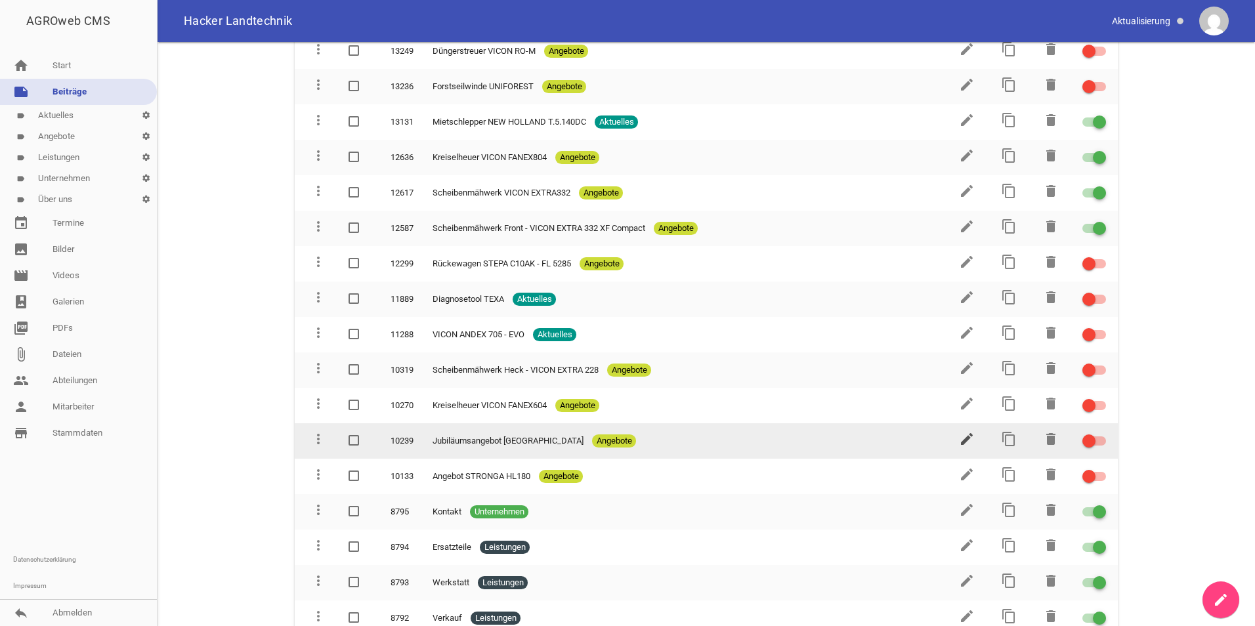
click at [965, 446] on icon "edit" at bounding box center [967, 439] width 16 height 16
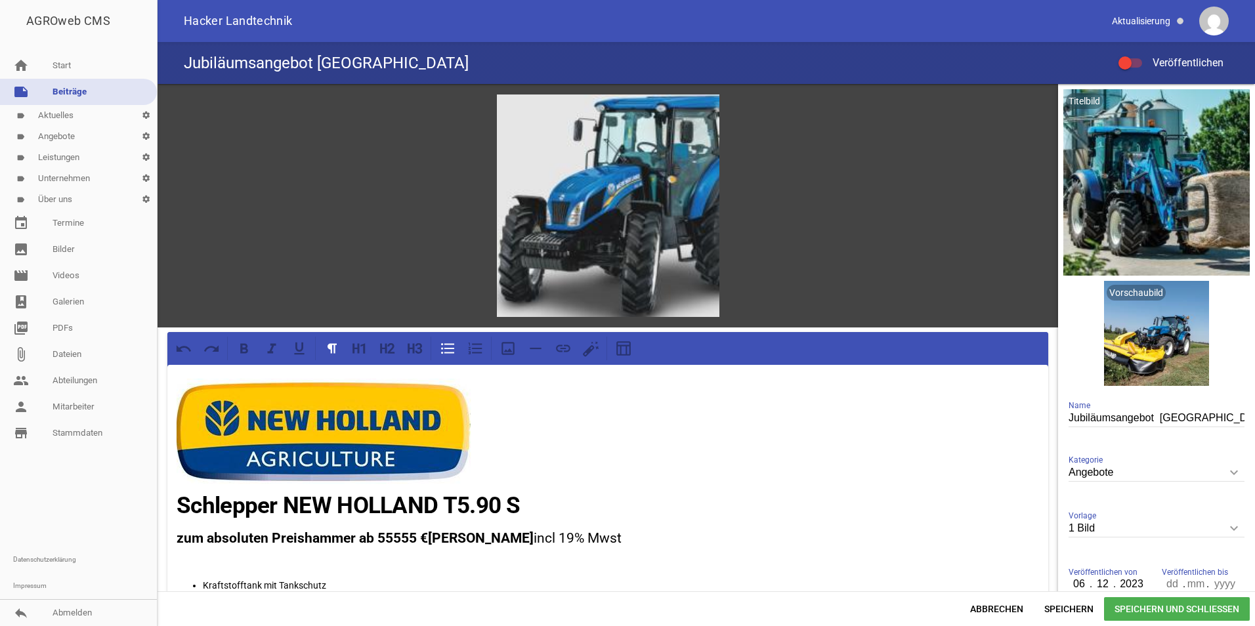
click at [68, 89] on link "note Beiträge" at bounding box center [78, 92] width 157 height 26
